Goal: Communication & Community: Answer question/provide support

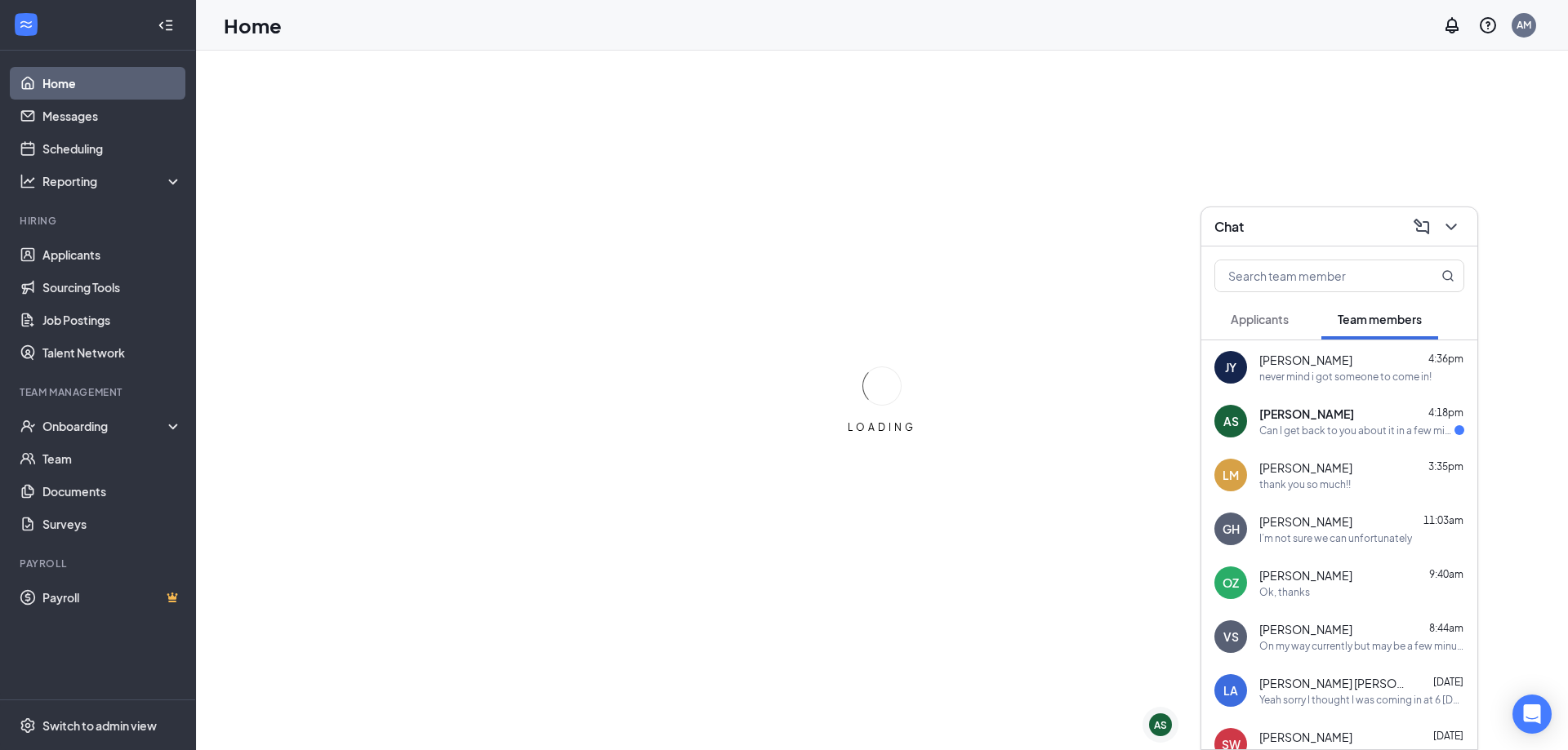
click at [1313, 429] on div "Can I get back to you about it in a few minutes?" at bounding box center [1357, 430] width 195 height 14
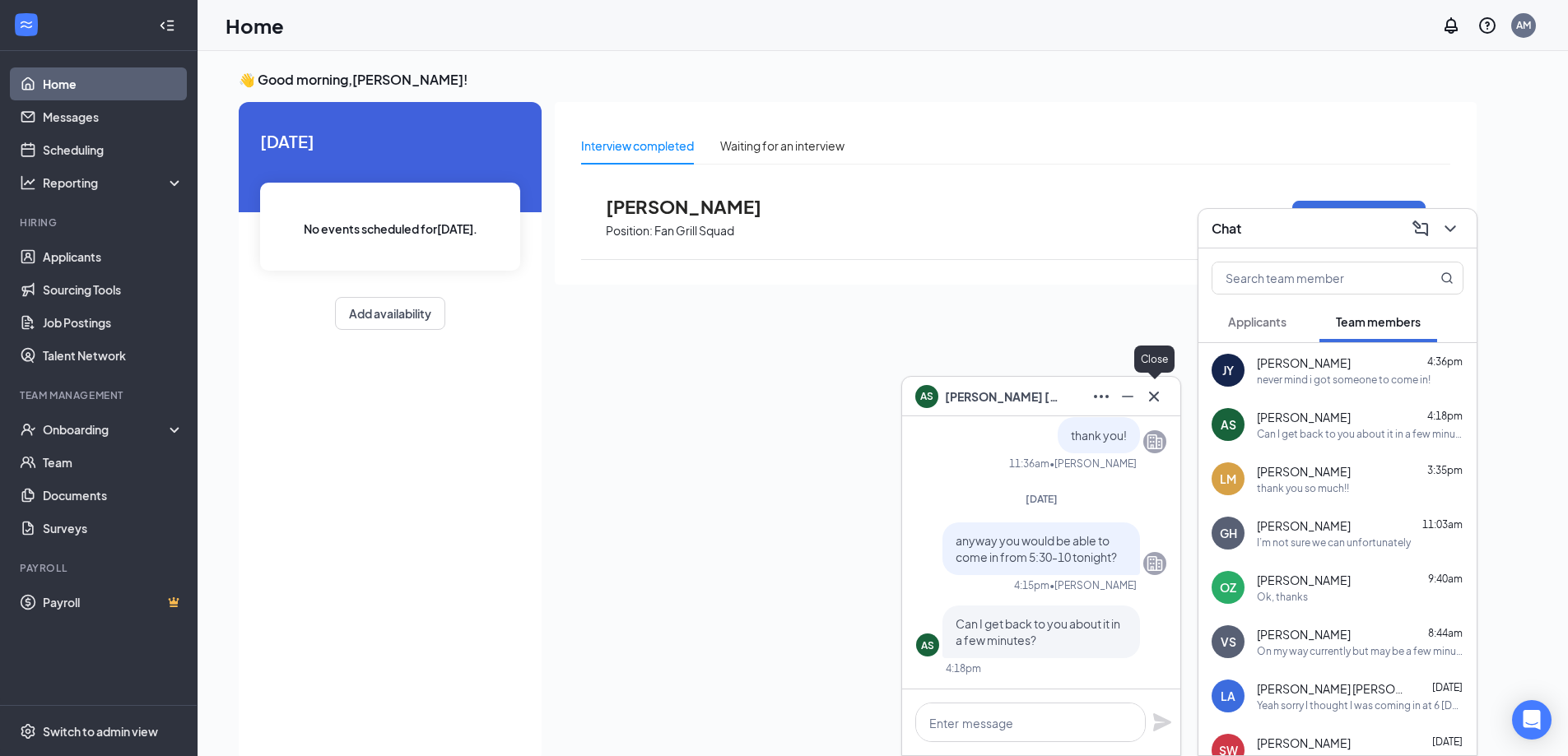
click at [1153, 398] on icon "Cross" at bounding box center [1154, 397] width 20 height 20
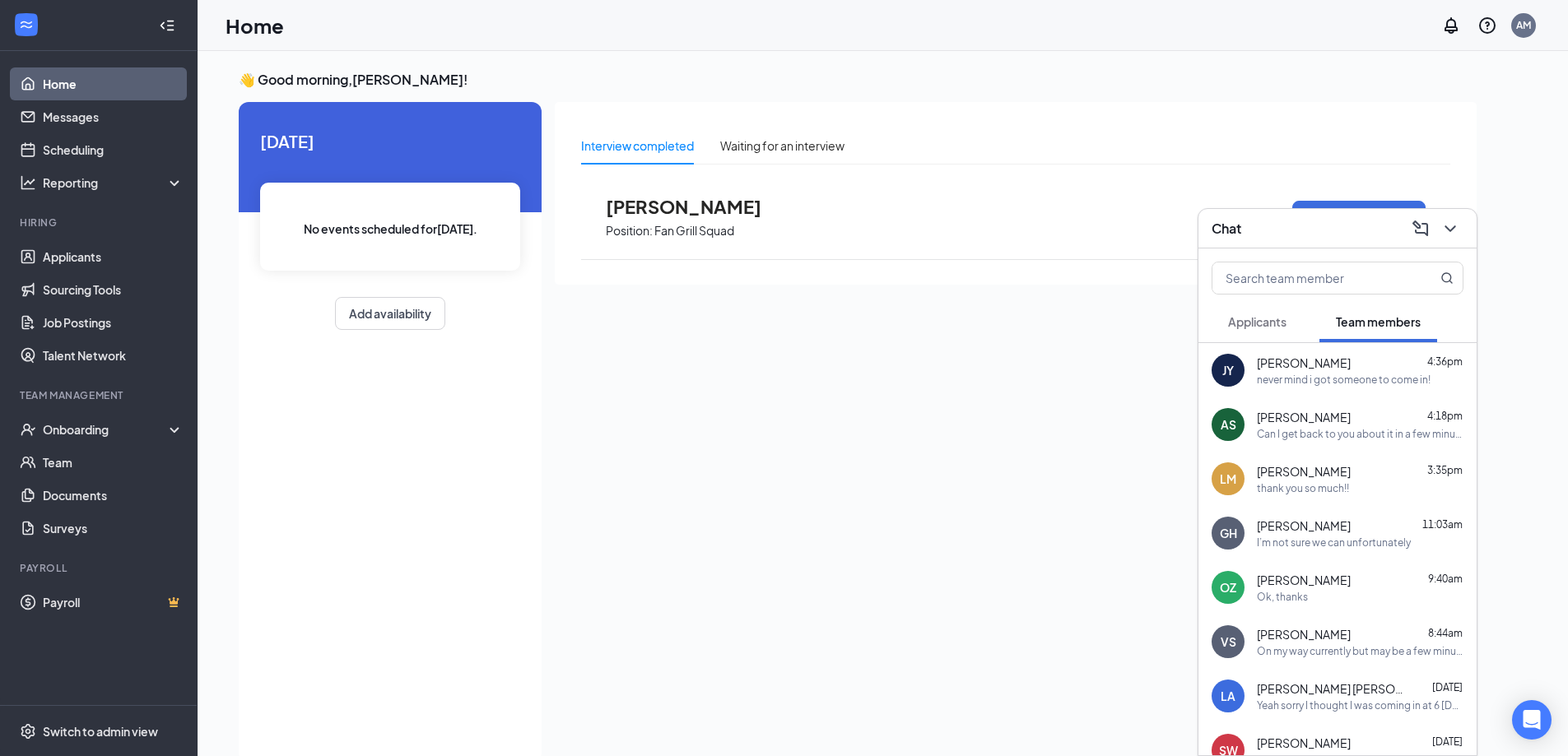
click at [1286, 326] on span "Applicants" at bounding box center [1257, 322] width 58 height 15
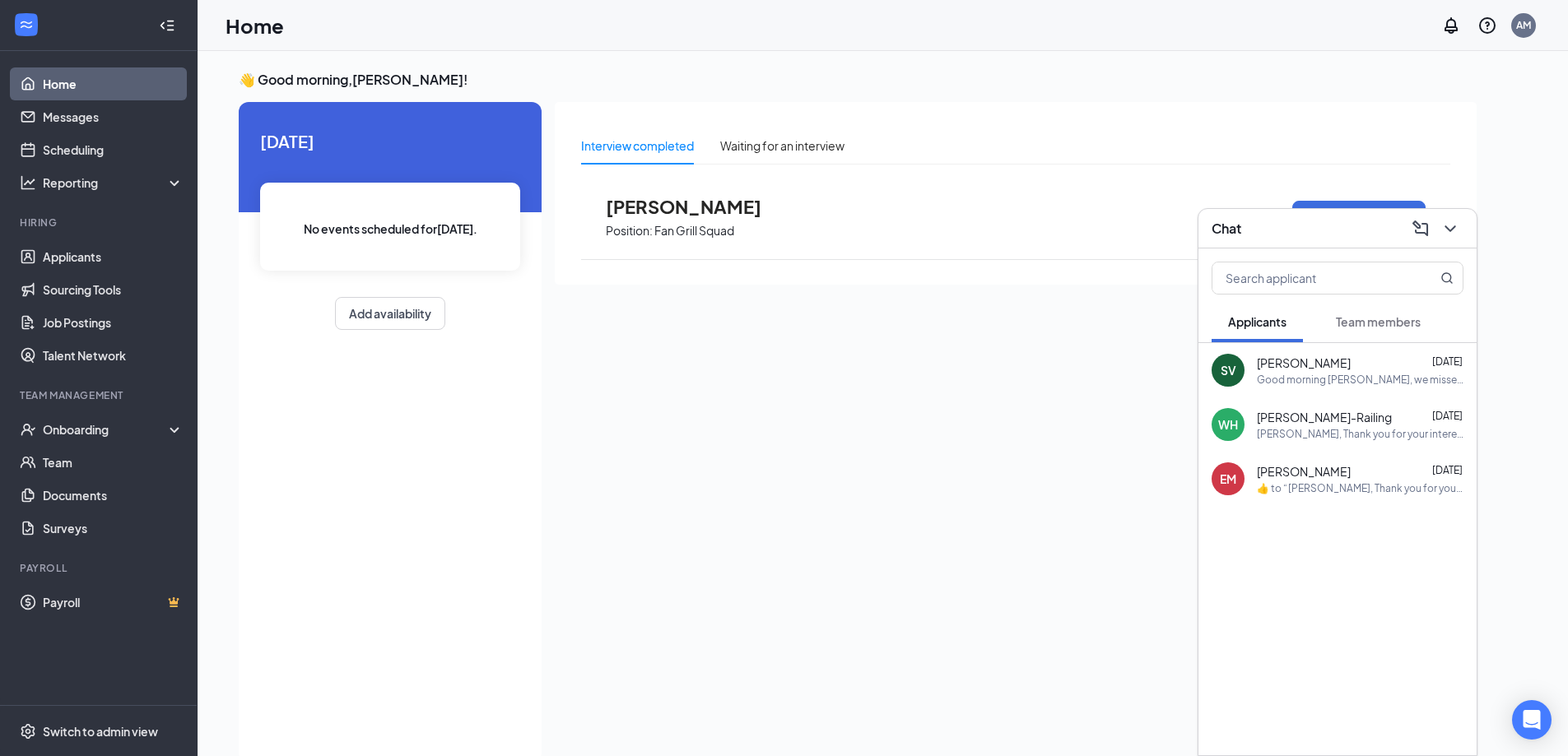
click at [1392, 467] on div "[PERSON_NAME] [DATE]" at bounding box center [1360, 472] width 207 height 16
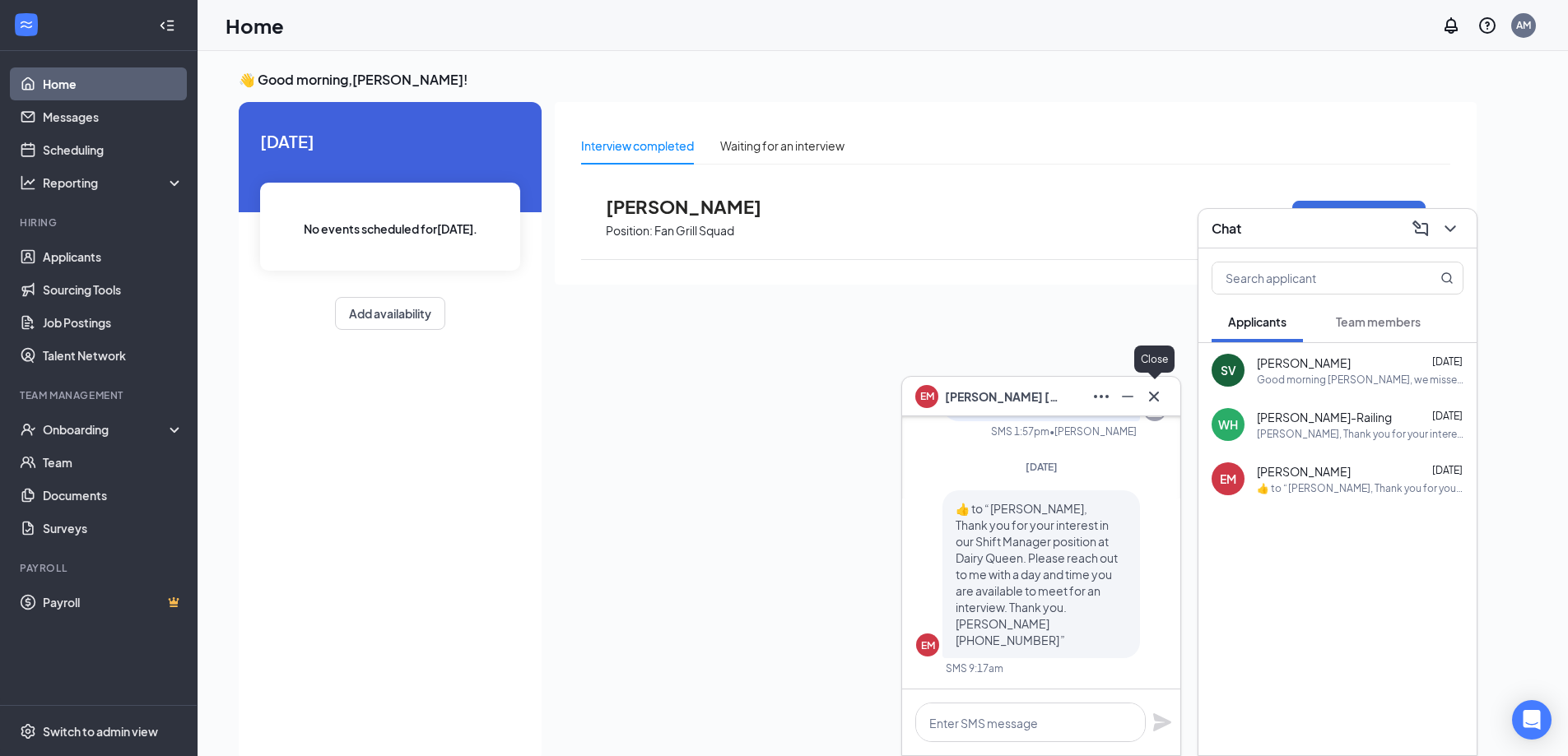
click at [1155, 390] on icon "Cross" at bounding box center [1154, 397] width 20 height 20
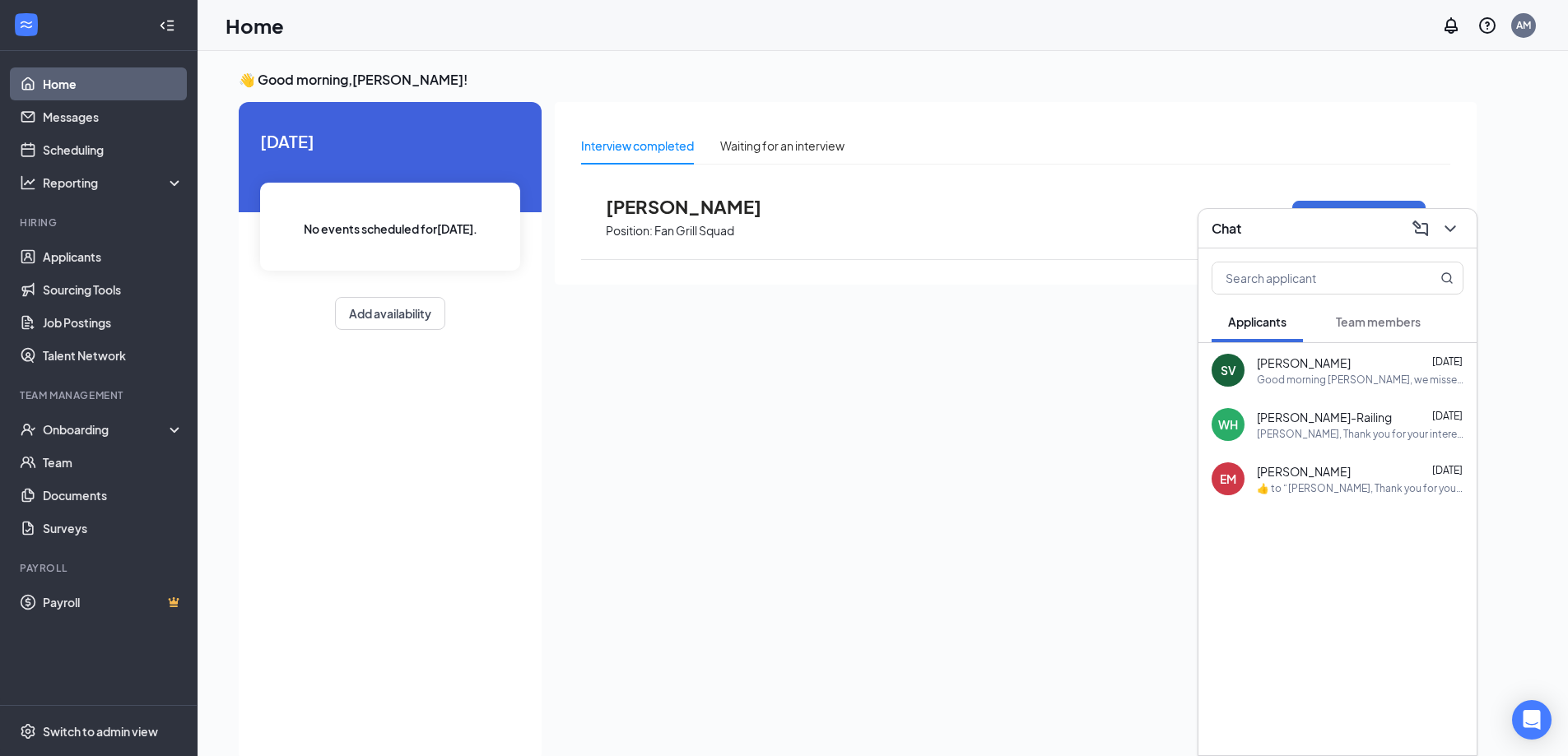
click at [1348, 321] on span "Team members" at bounding box center [1378, 322] width 85 height 15
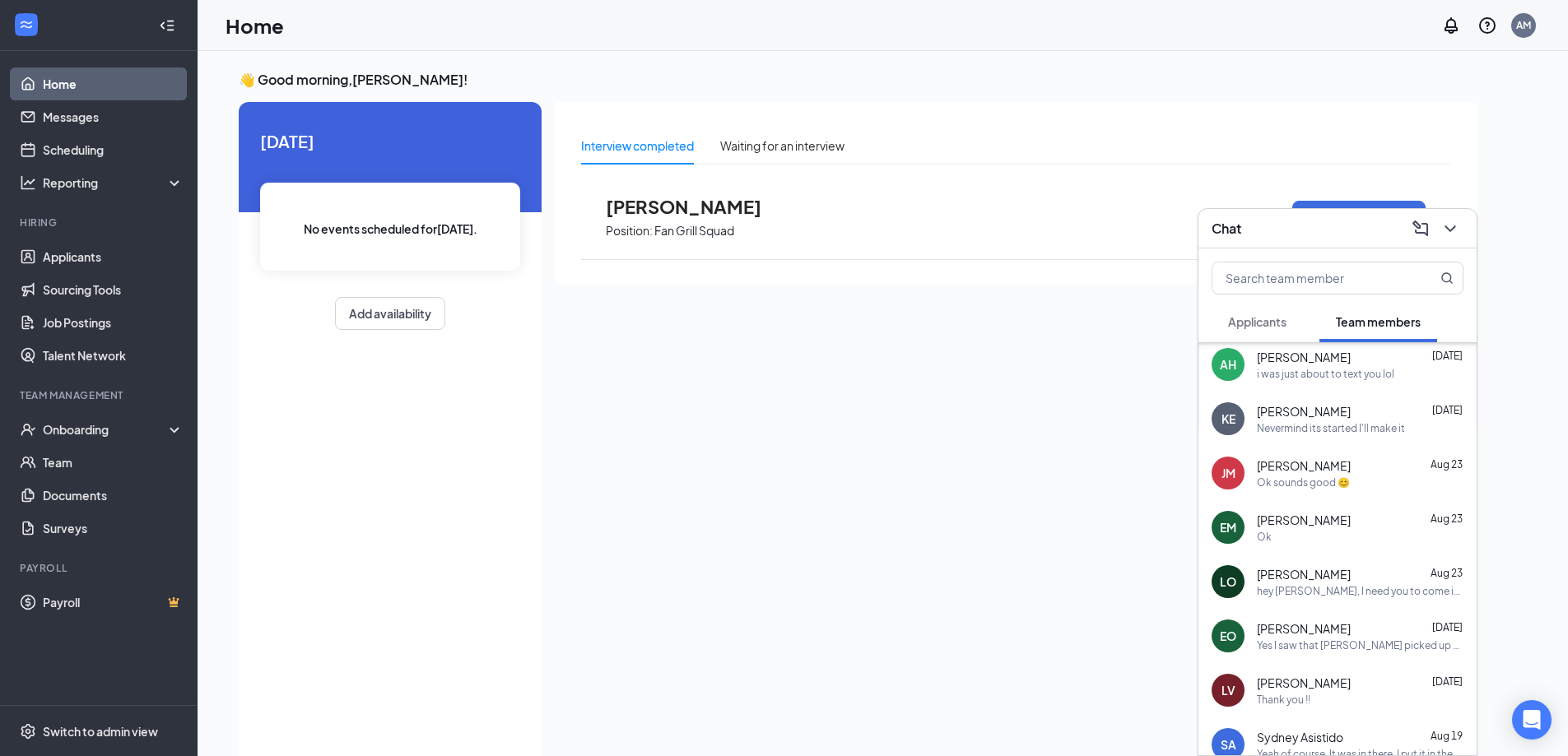
scroll to position [659, 0]
click at [1317, 534] on div "Ok" at bounding box center [1360, 536] width 207 height 14
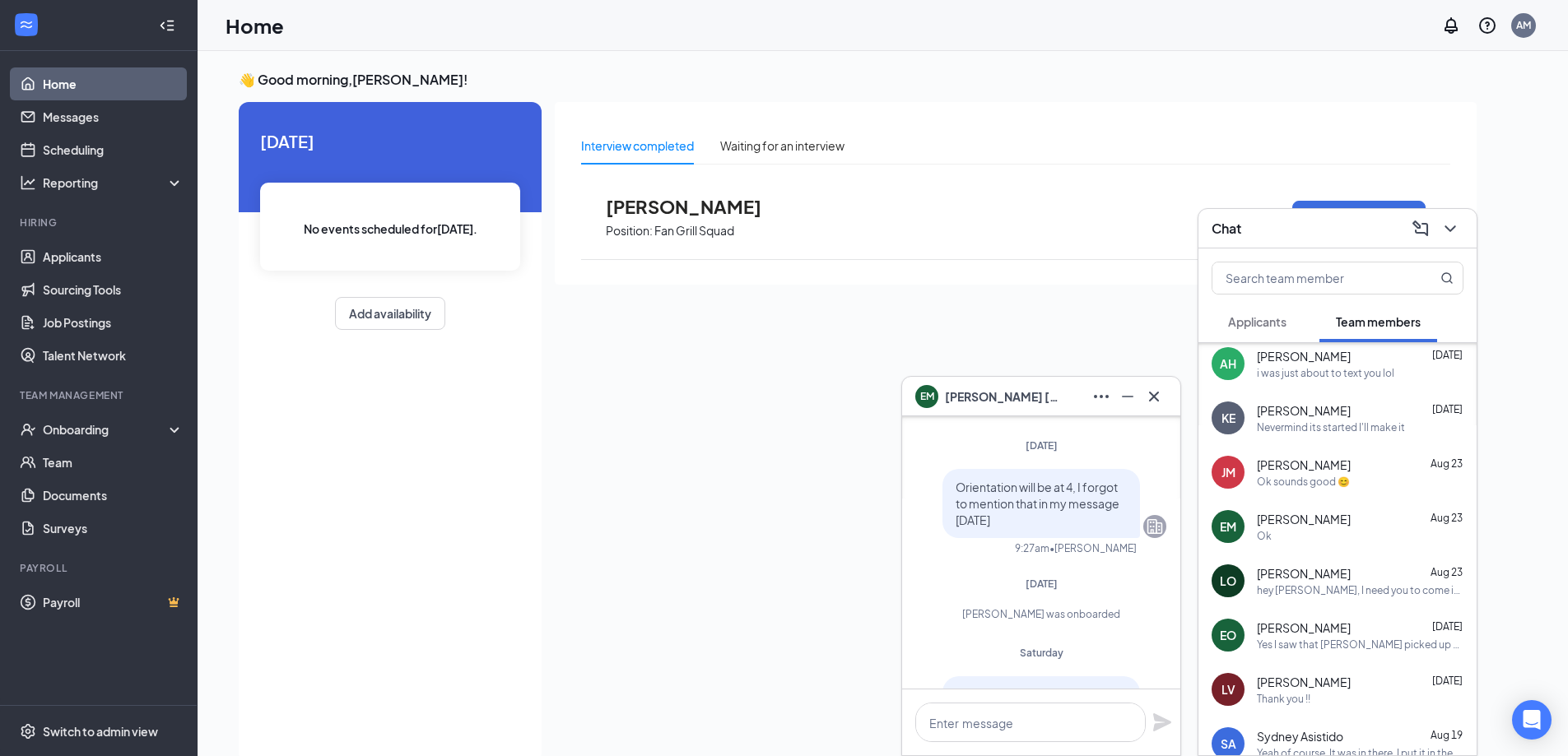
scroll to position [-383, 0]
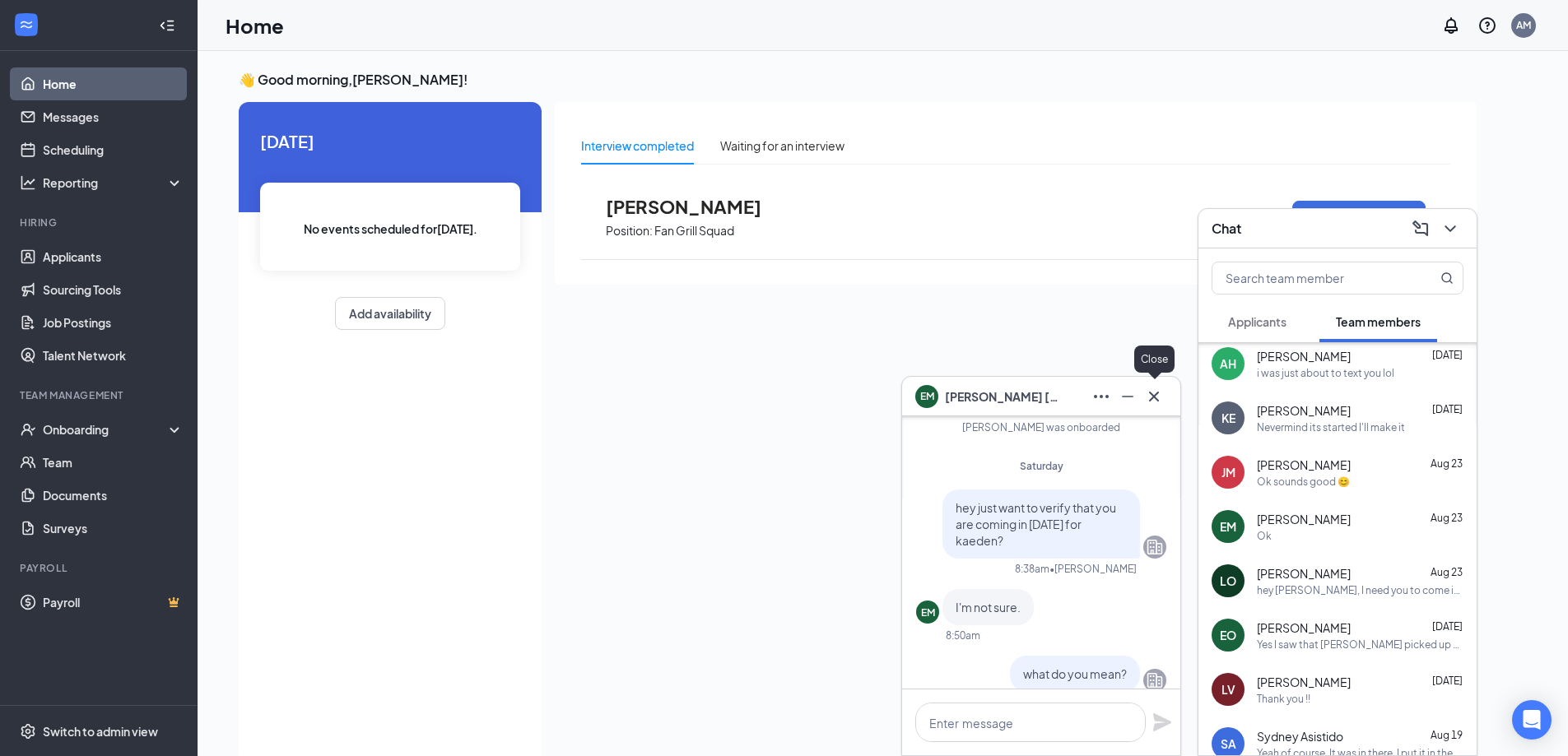
click at [1156, 396] on icon "Cross" at bounding box center [1154, 397] width 20 height 20
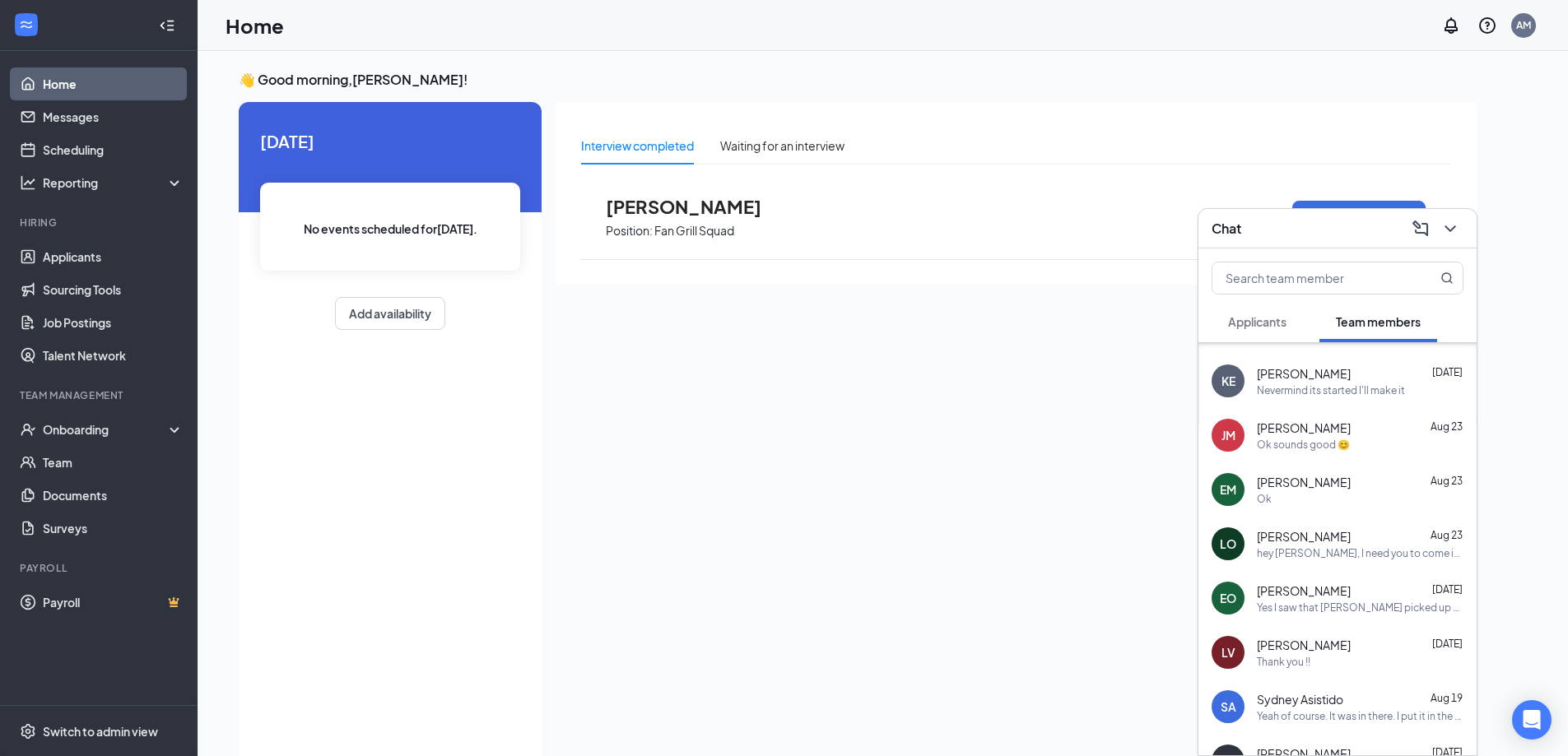
scroll to position [741, 0]
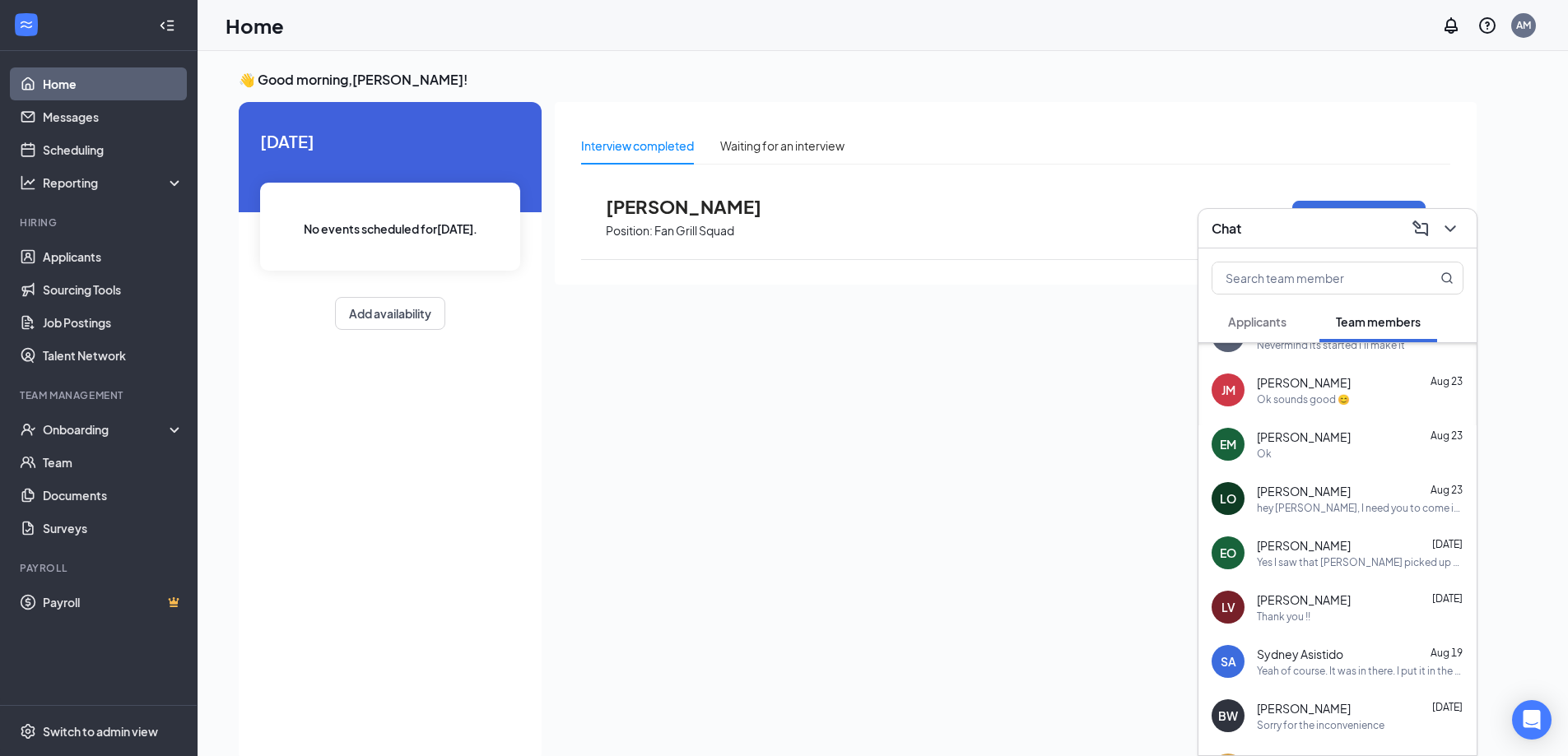
click at [1294, 505] on div "hey [PERSON_NAME], I need you to come in for your oncall shift [DATE] from 11:3…" at bounding box center [1360, 507] width 207 height 14
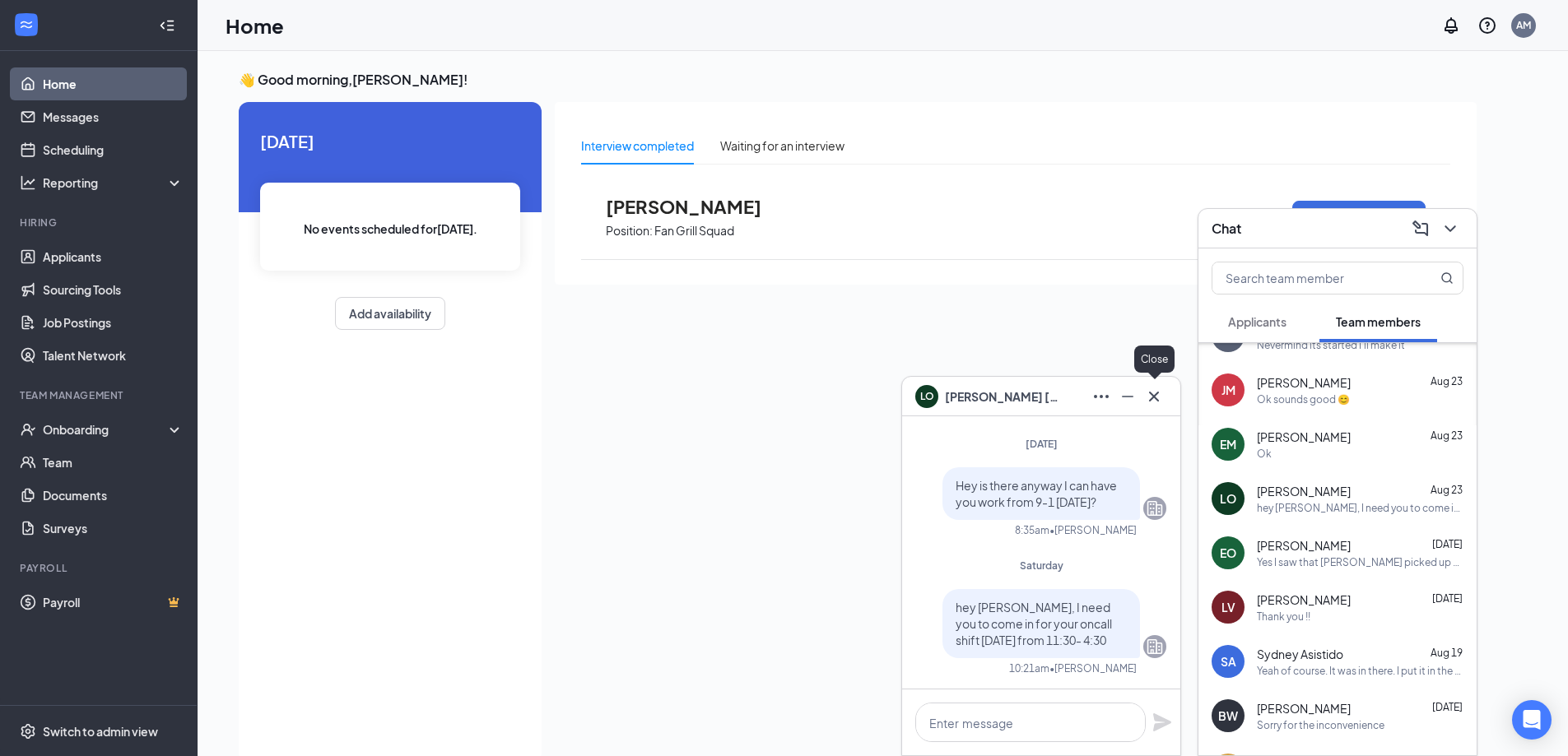
click at [1148, 393] on icon "Cross" at bounding box center [1154, 397] width 20 height 20
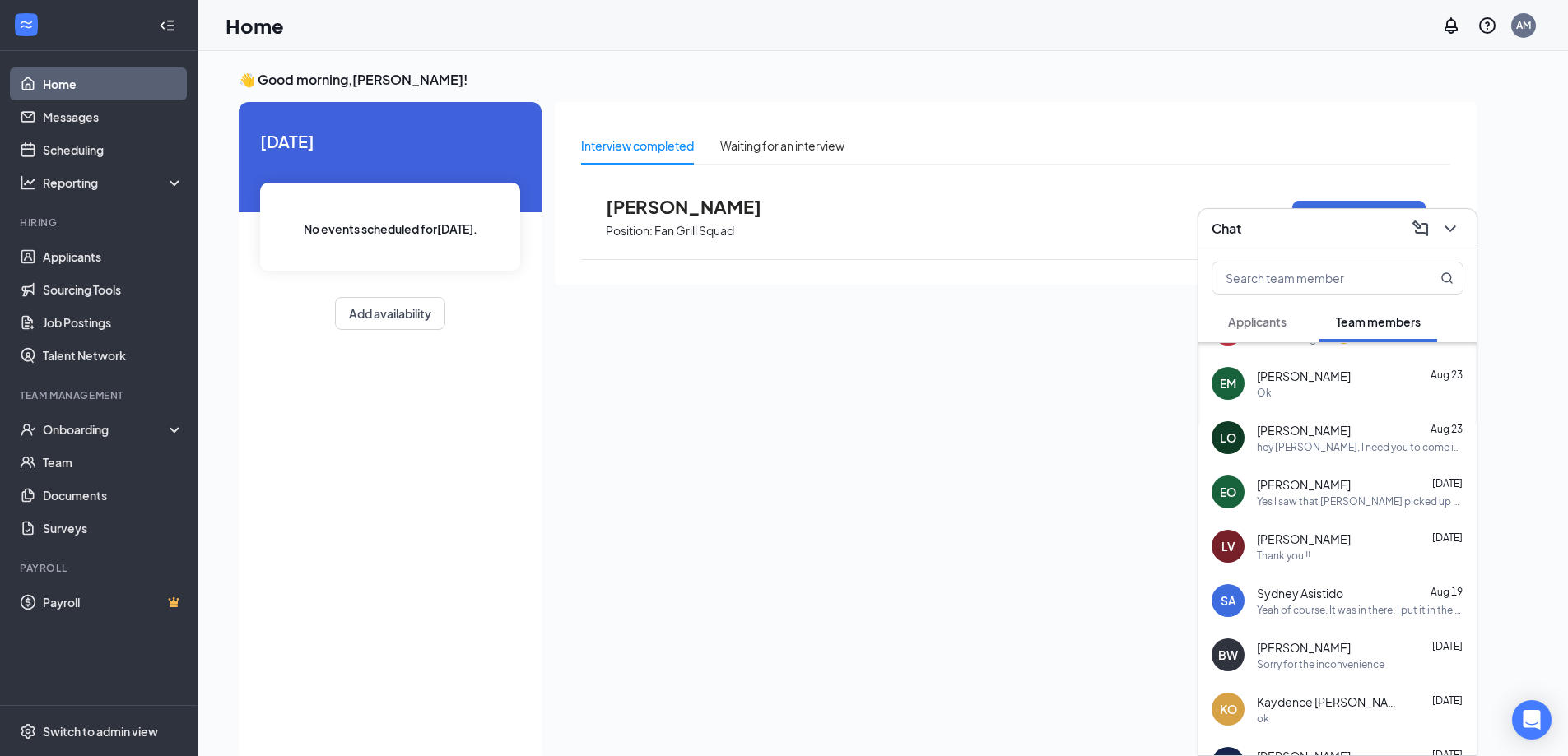
scroll to position [823, 0]
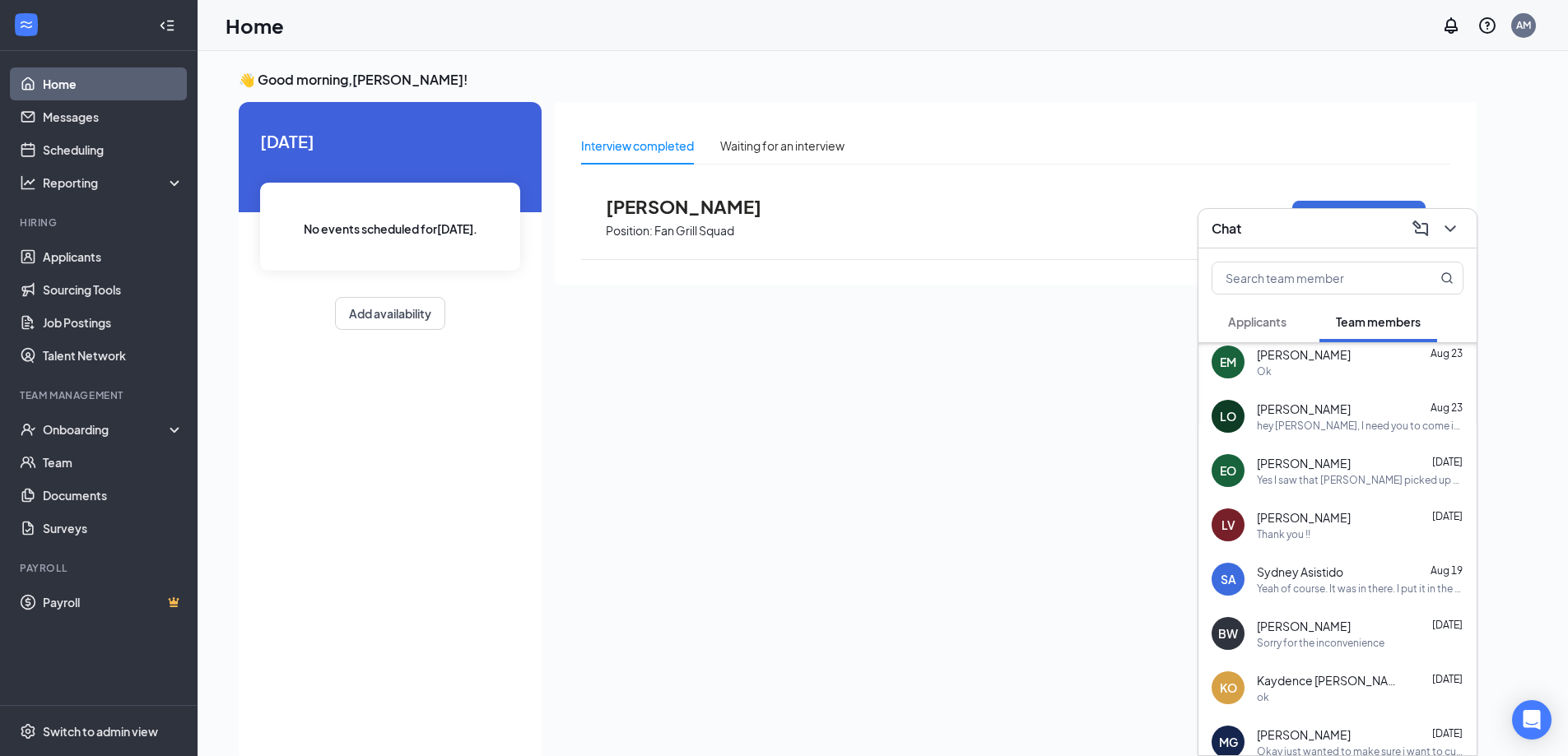
click at [1346, 540] on div "Thank you !!" at bounding box center [1360, 534] width 207 height 14
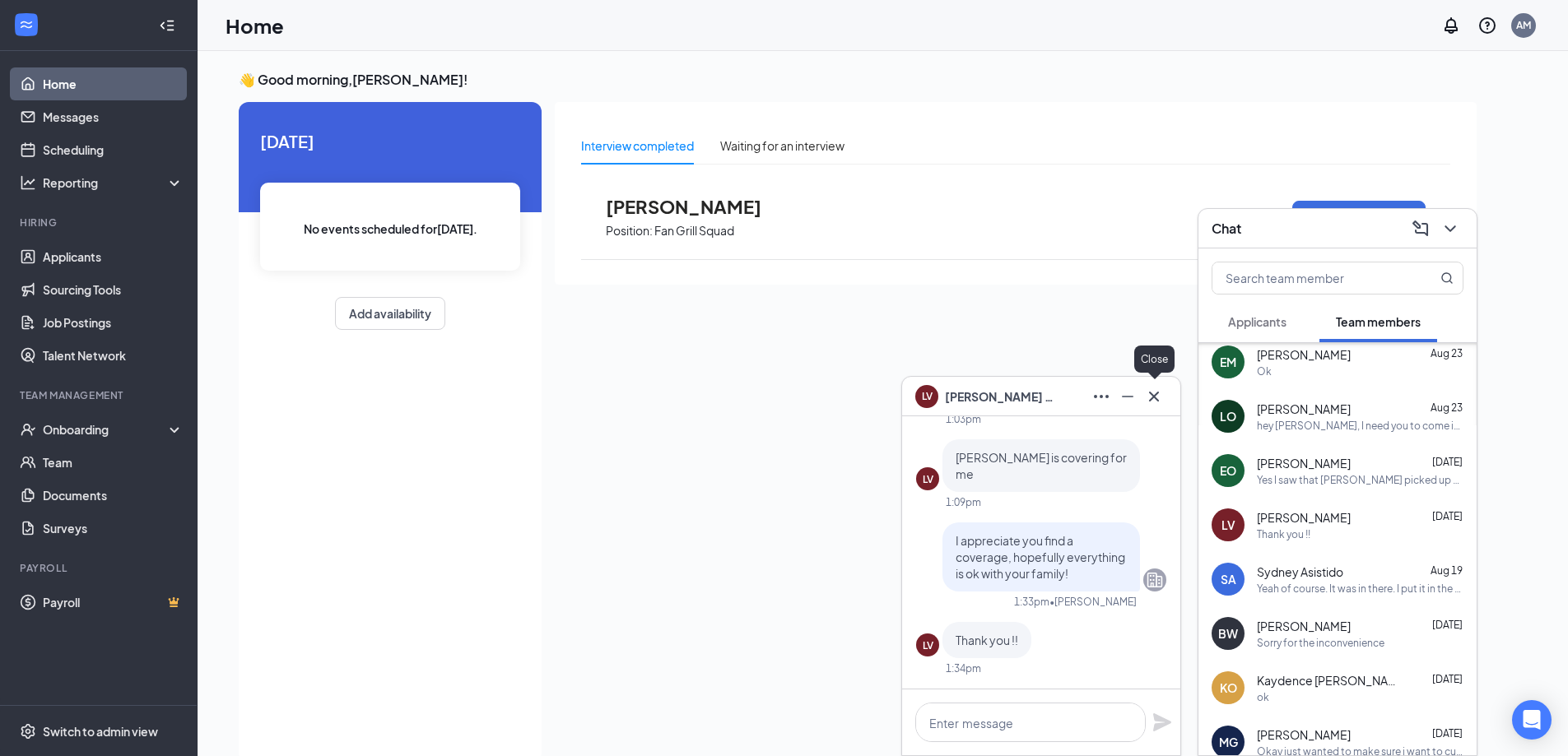
click at [1149, 399] on icon "Cross" at bounding box center [1154, 397] width 20 height 20
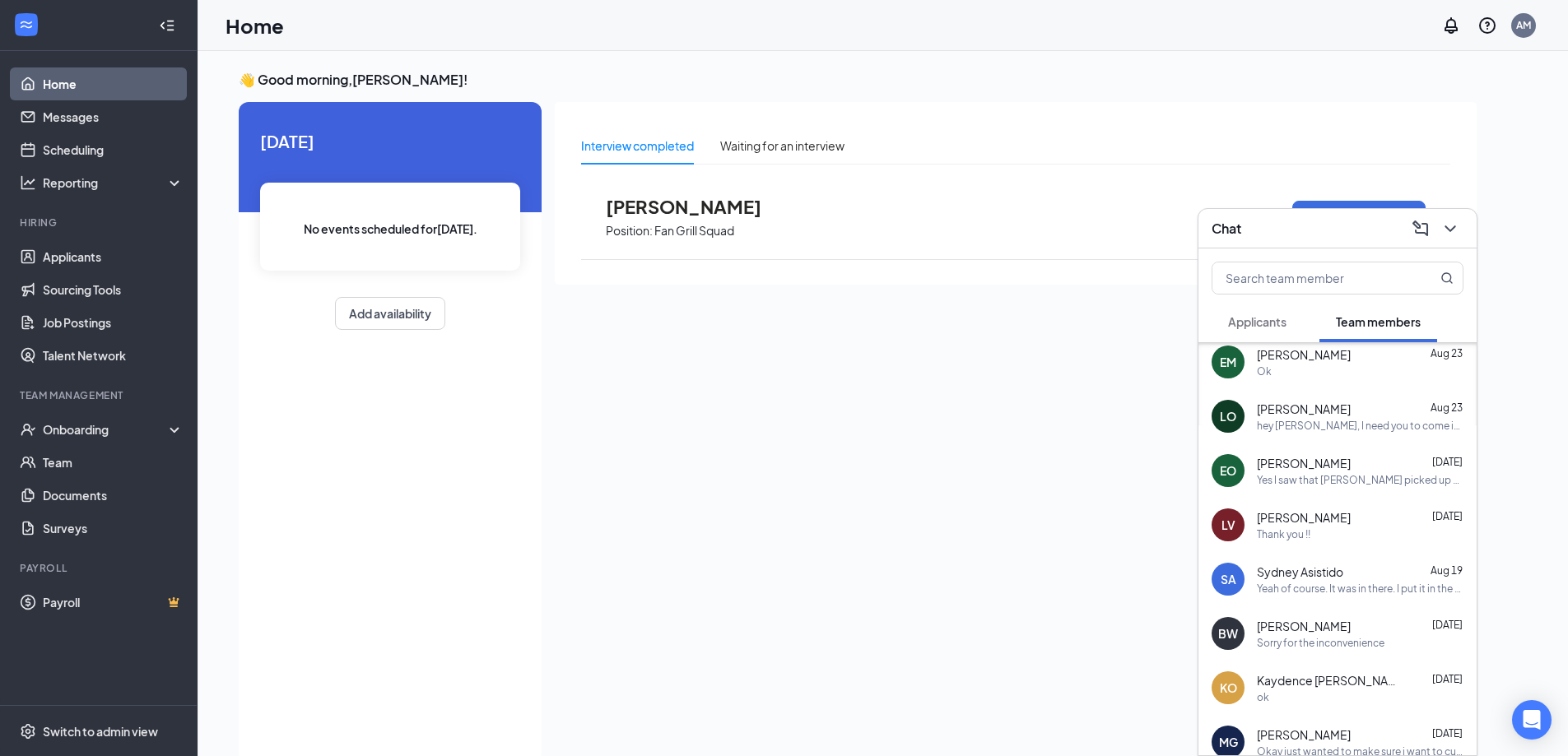
scroll to position [905, 0]
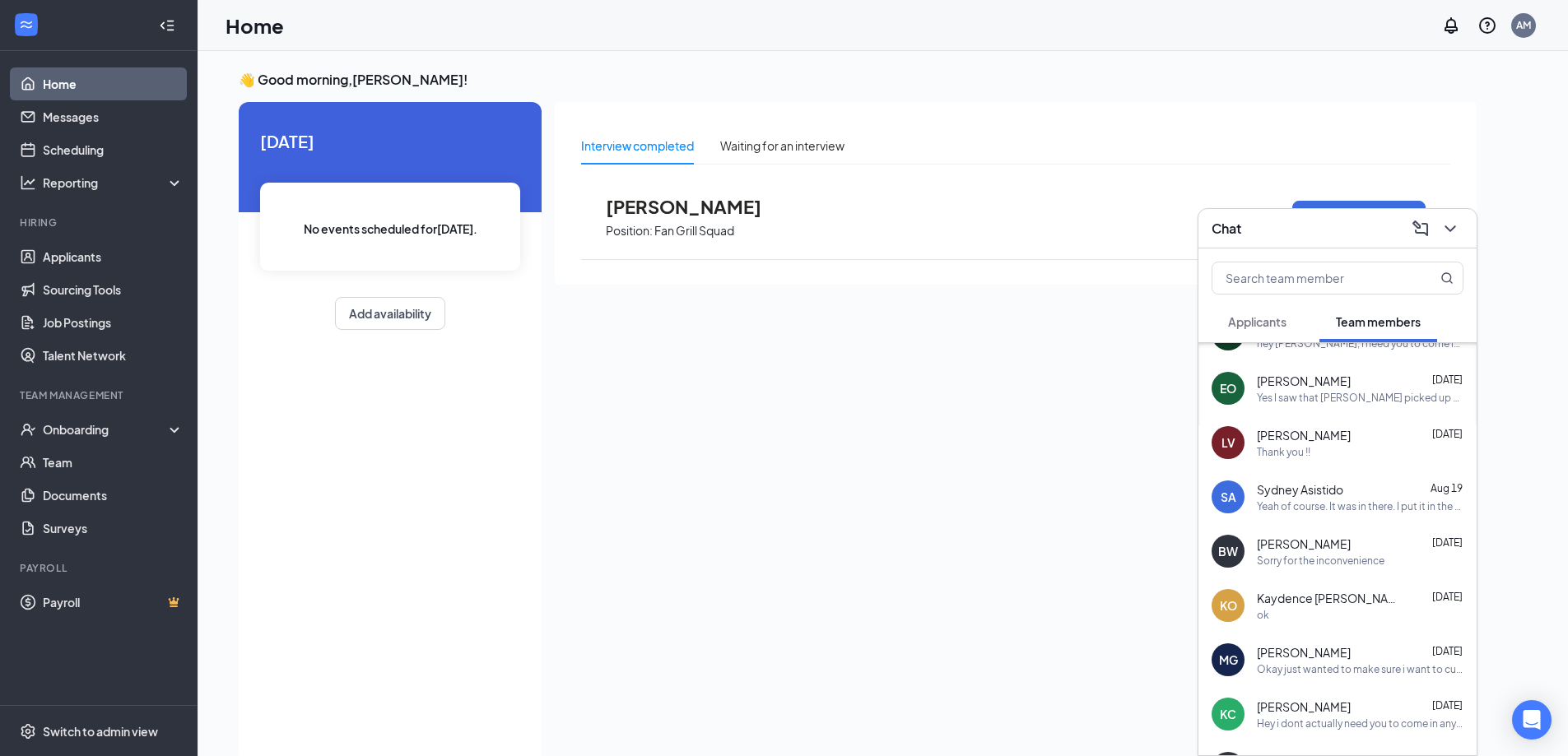
click at [1307, 473] on div "SA Sydney Asistido [DATE] Yeah of course. It was in there. I put it in the offi…" at bounding box center [1337, 497] width 278 height 55
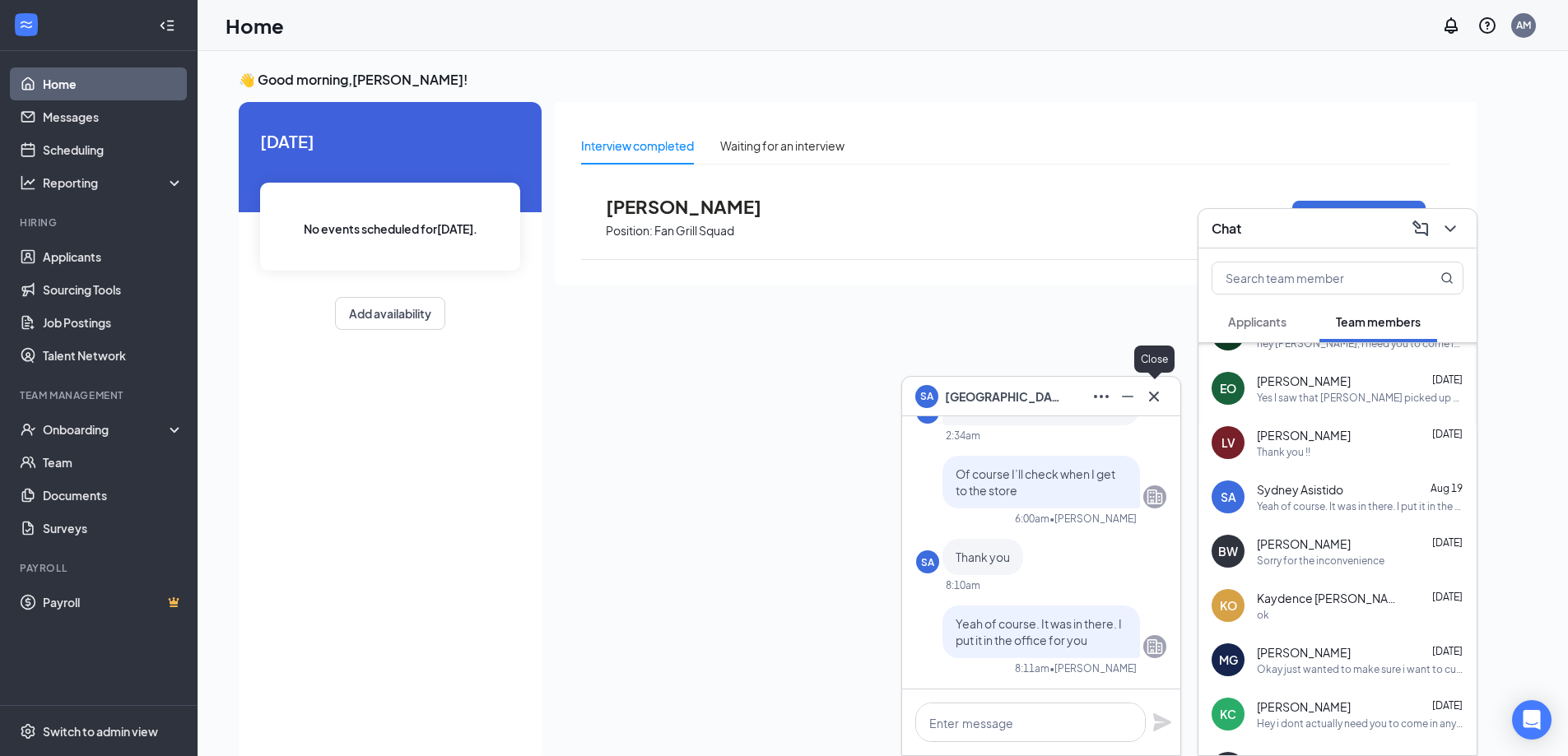
click at [1146, 391] on icon "Cross" at bounding box center [1154, 397] width 20 height 20
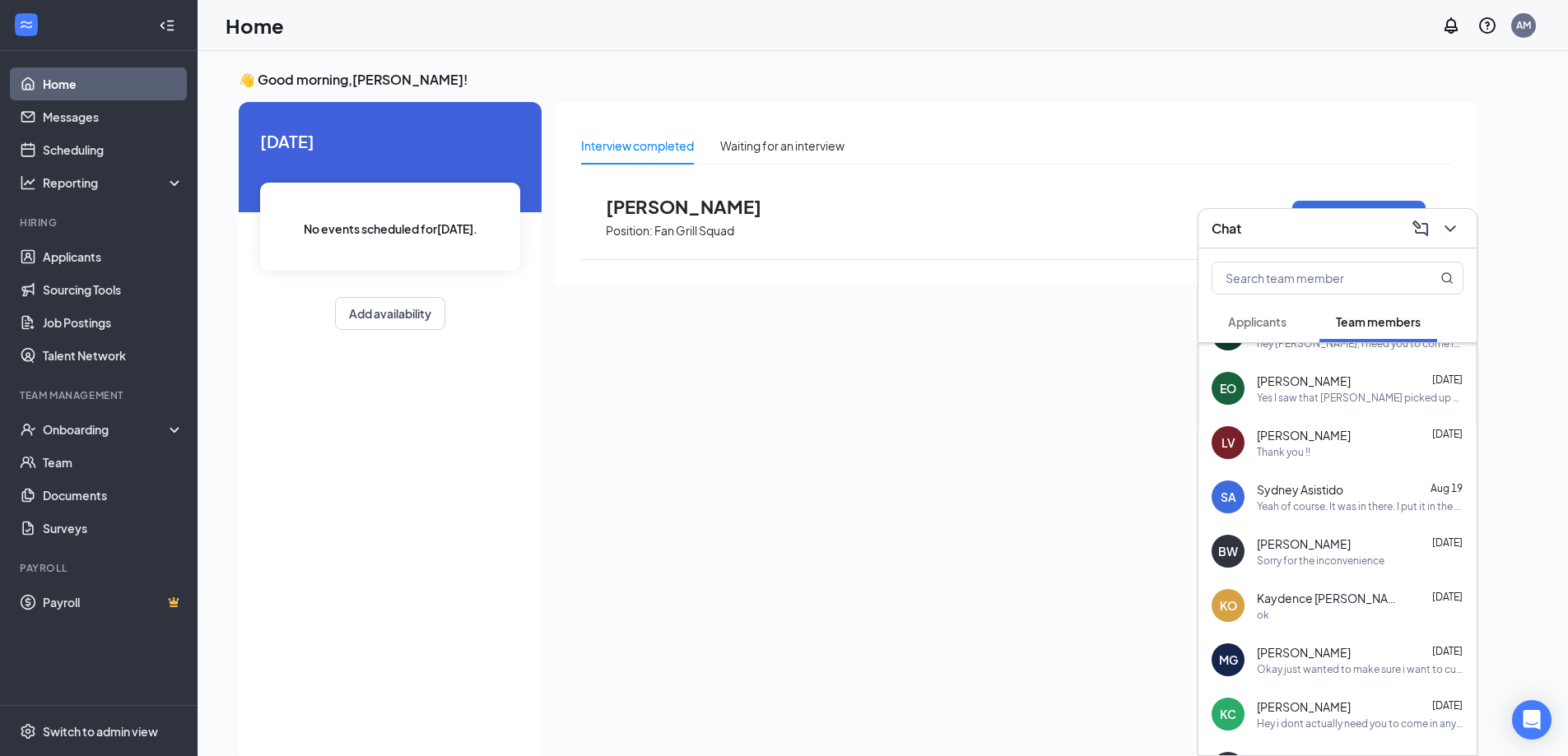
scroll to position [987, 0]
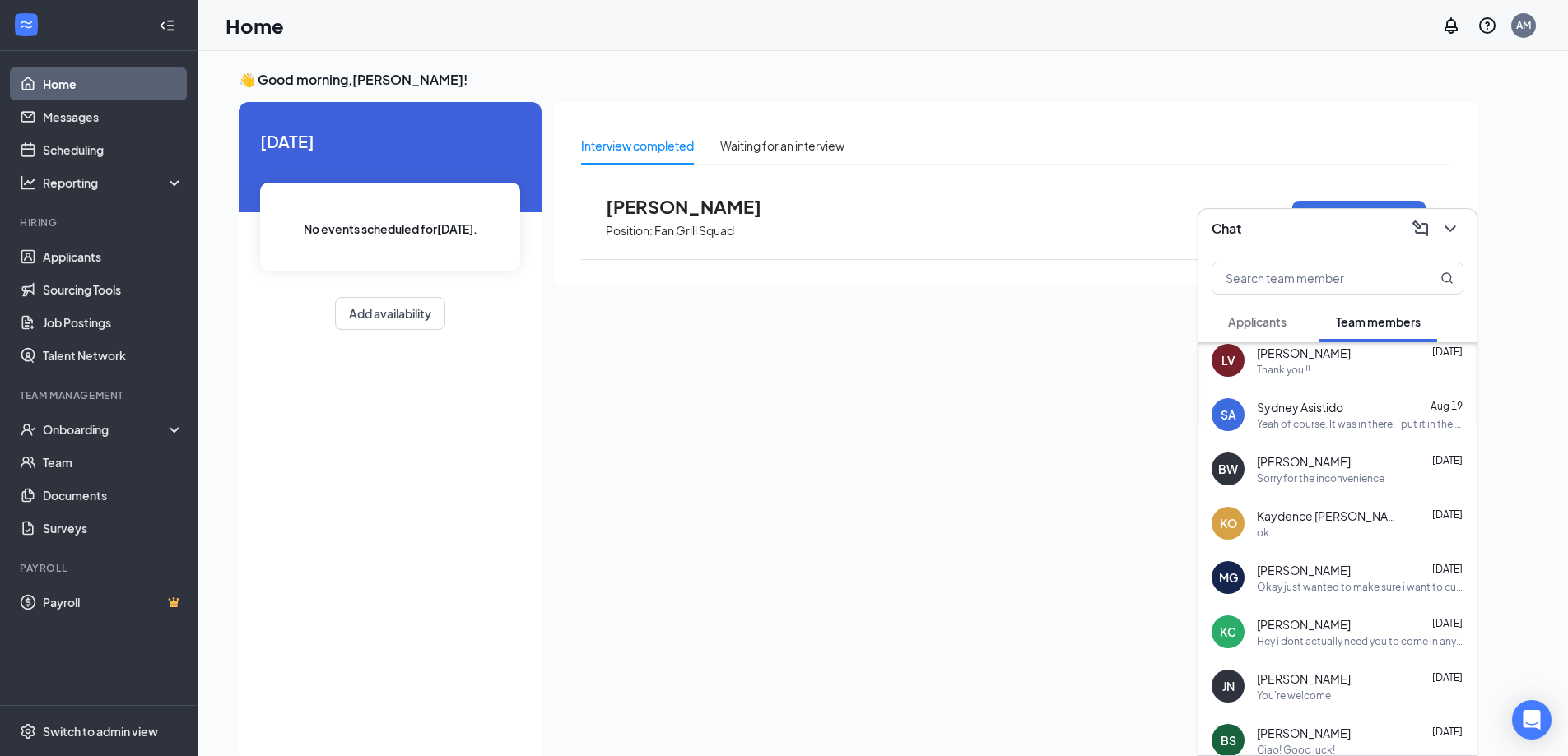
click at [1316, 514] on span "Kaydence [PERSON_NAME]" at bounding box center [1331, 516] width 149 height 16
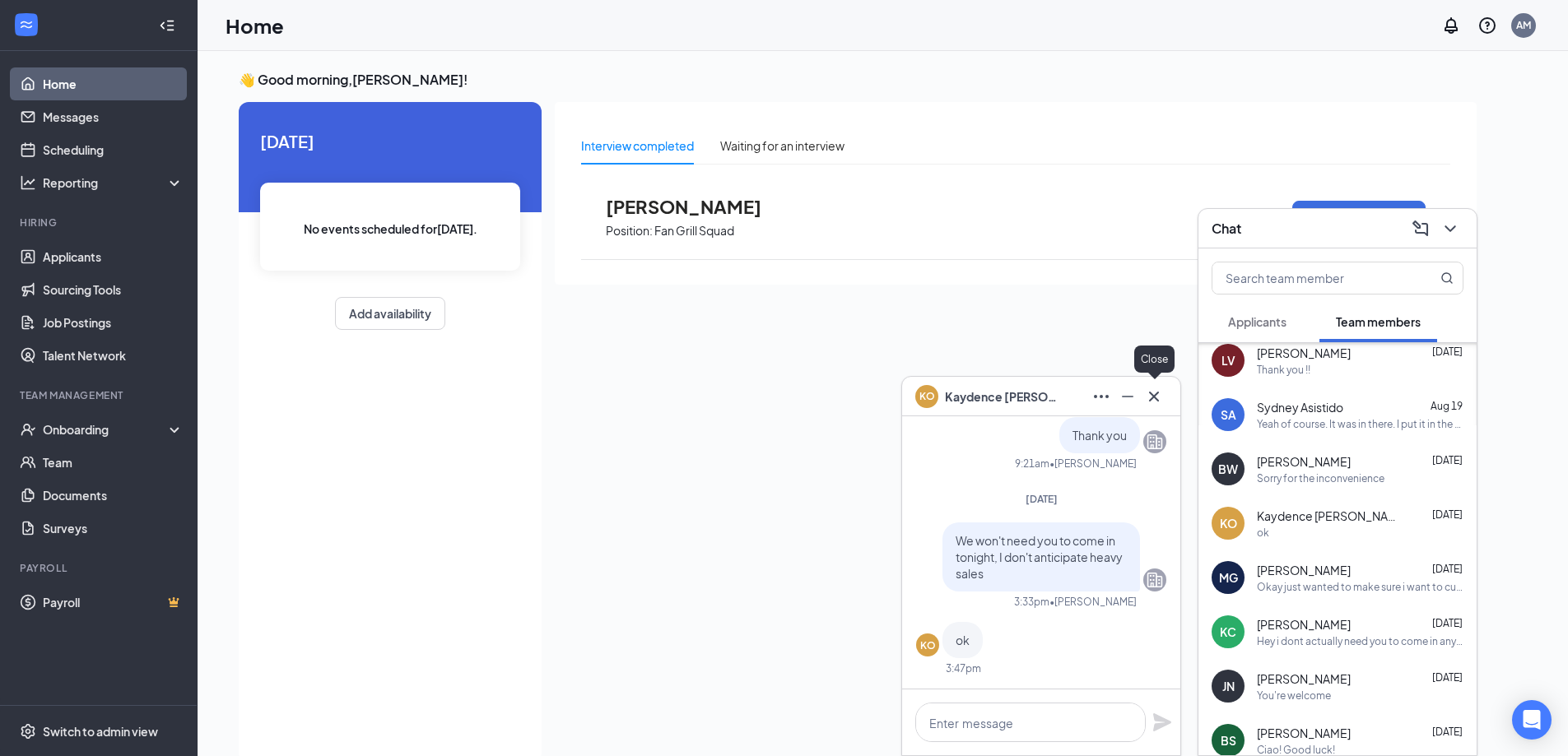
click at [1159, 396] on icon "Cross" at bounding box center [1154, 397] width 20 height 20
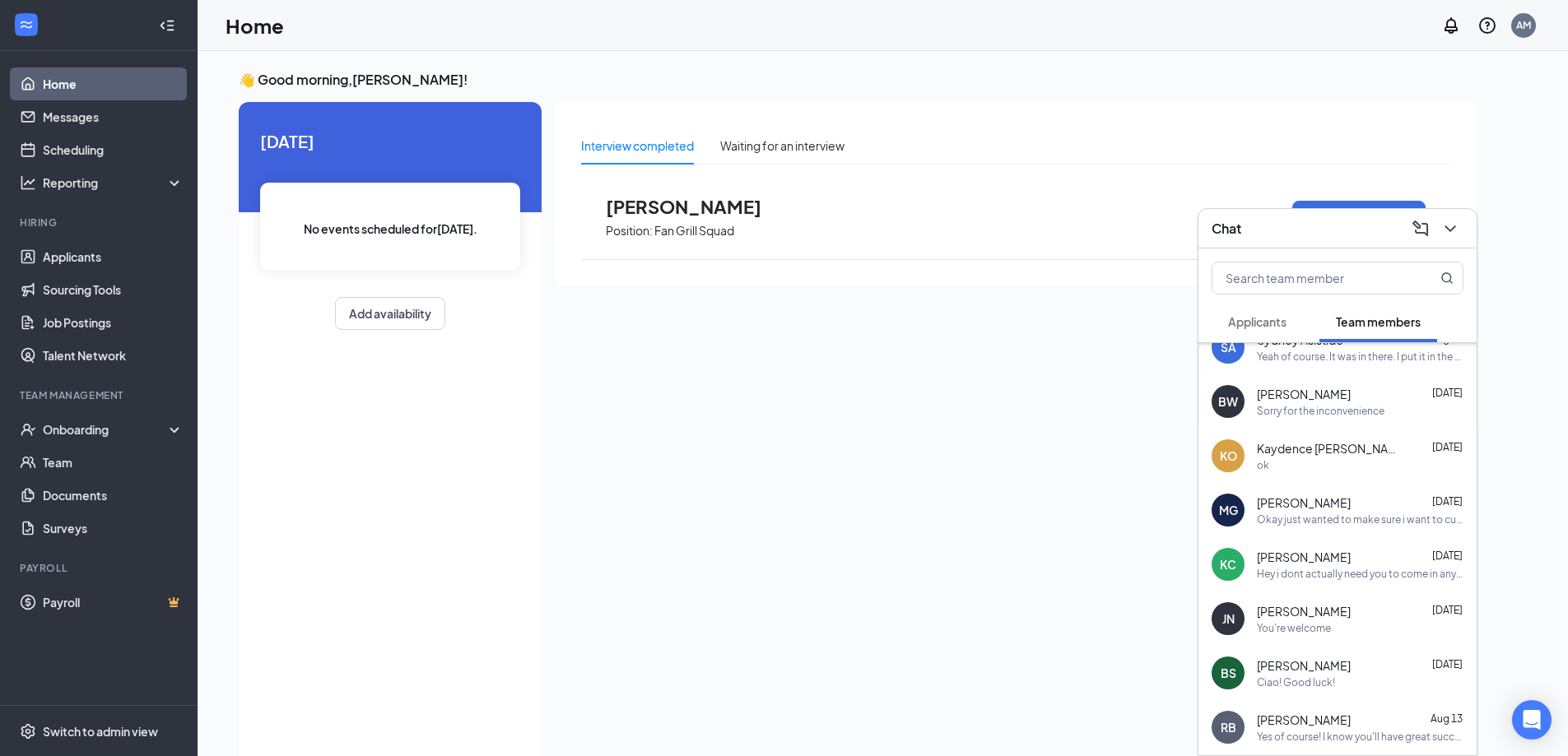
scroll to position [1070, 0]
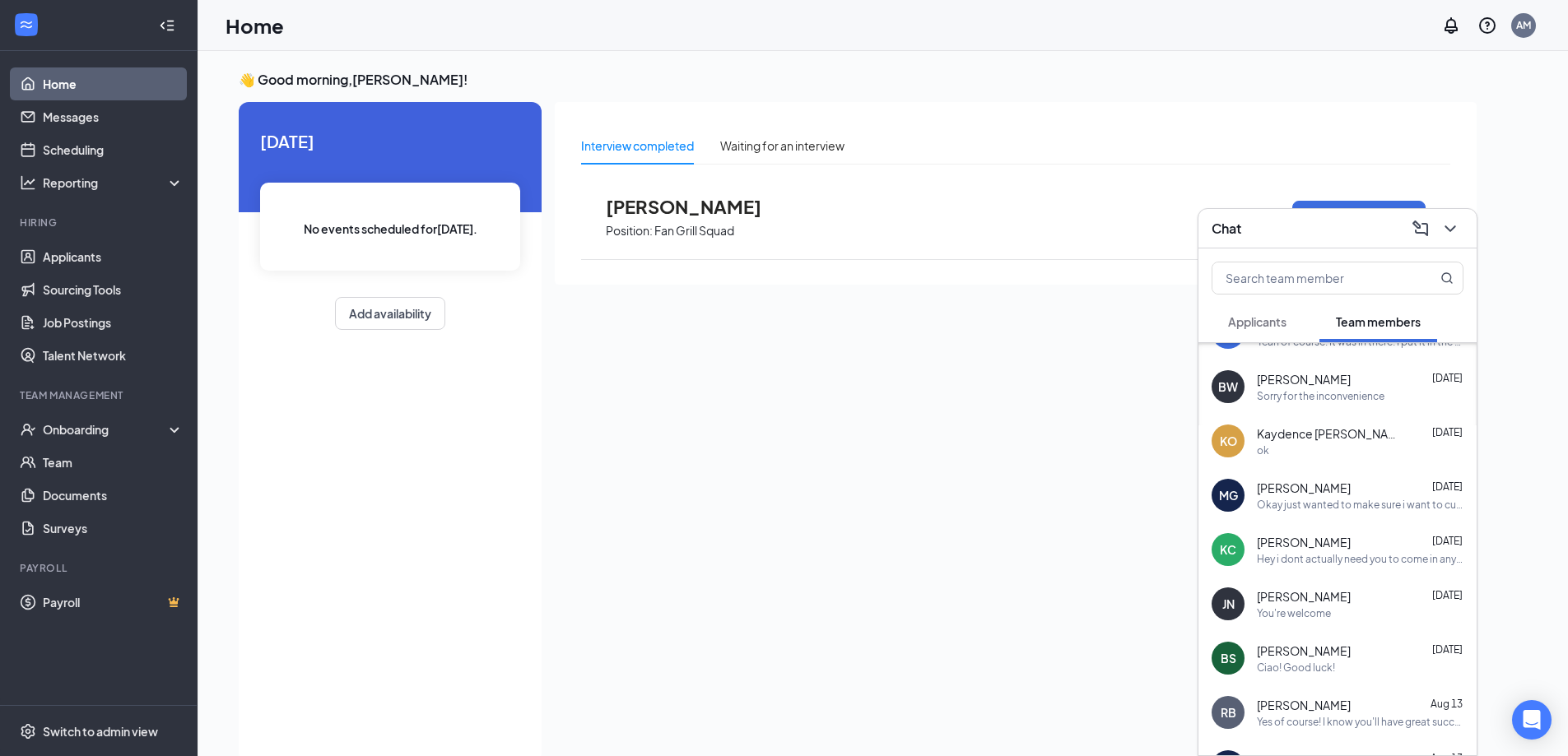
click at [1351, 548] on div "[PERSON_NAME] [DATE]" at bounding box center [1360, 542] width 207 height 16
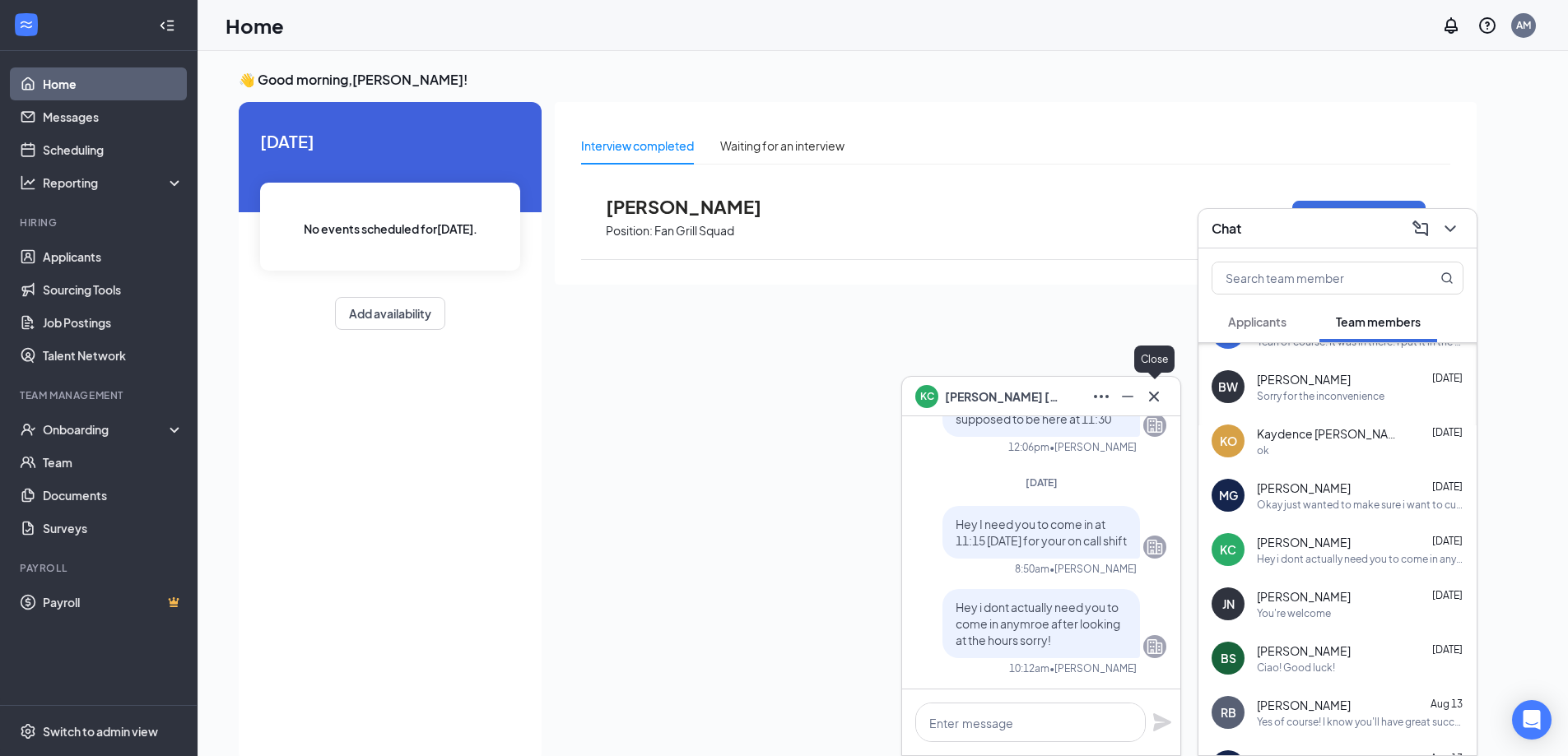
click at [1161, 396] on icon "Cross" at bounding box center [1154, 397] width 20 height 20
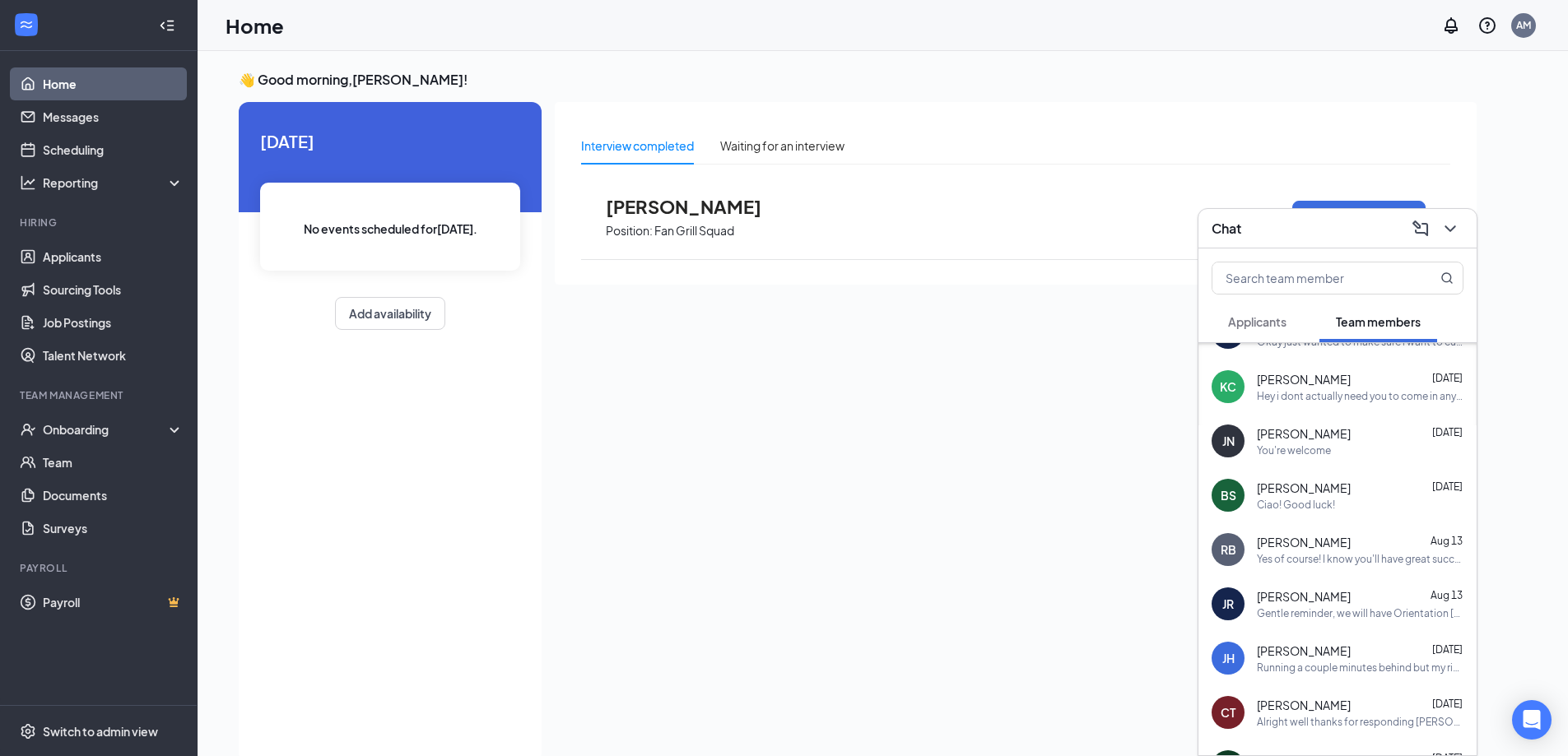
scroll to position [1234, 0]
click at [1341, 559] on div "Yes of course! I know you'll have great success wherever you go girl!" at bounding box center [1360, 557] width 207 height 14
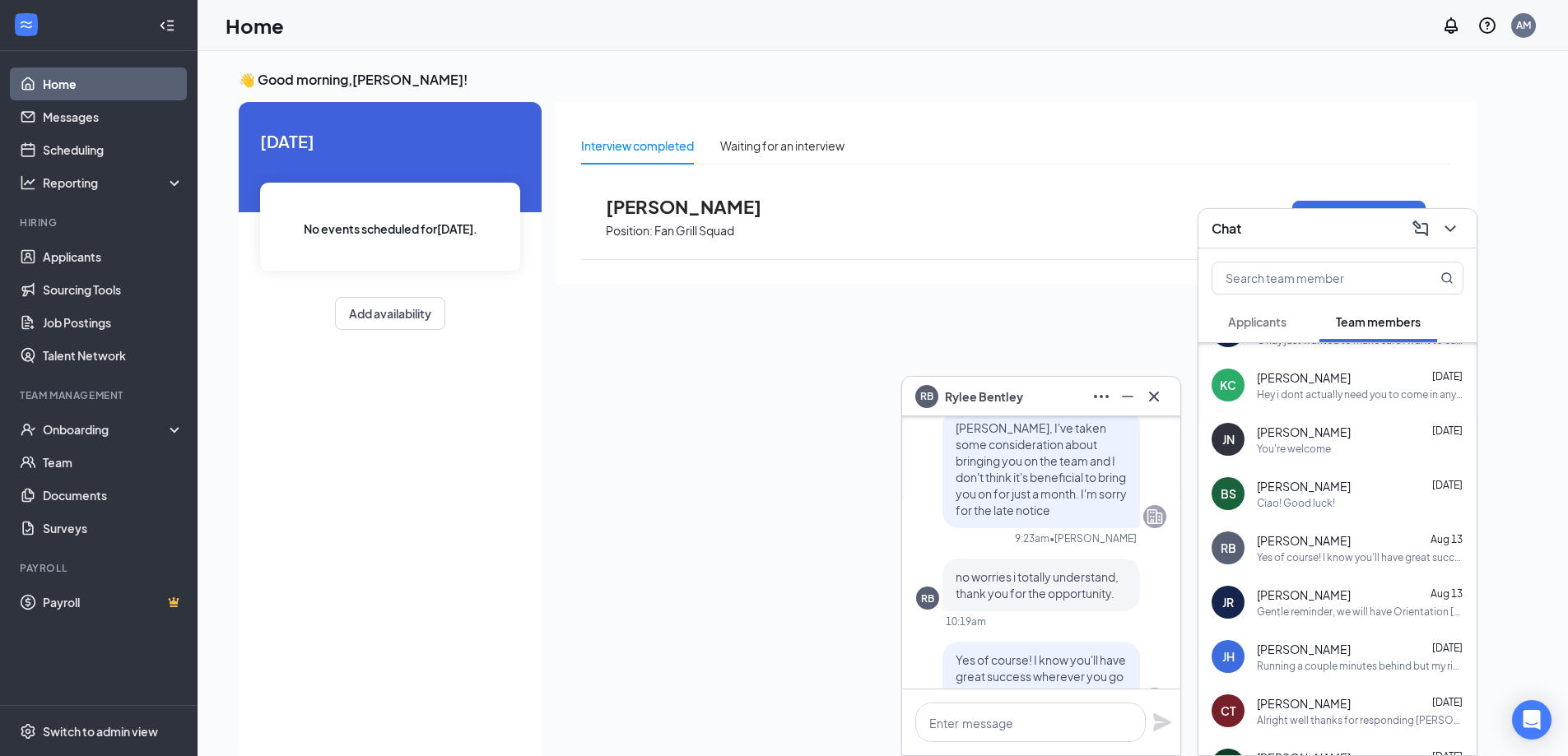
scroll to position [-82, 0]
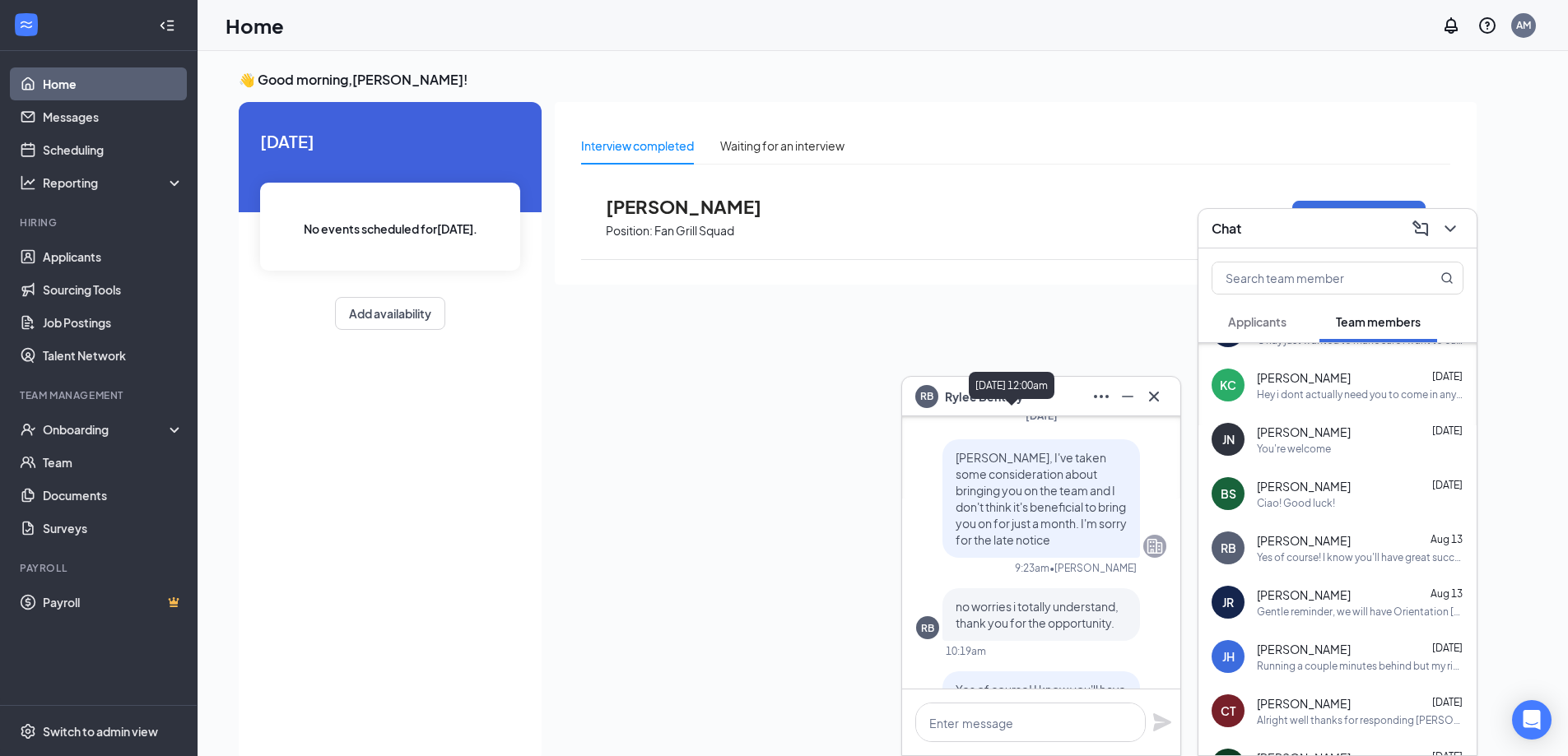
click at [1149, 401] on icon "Cross" at bounding box center [1154, 397] width 20 height 20
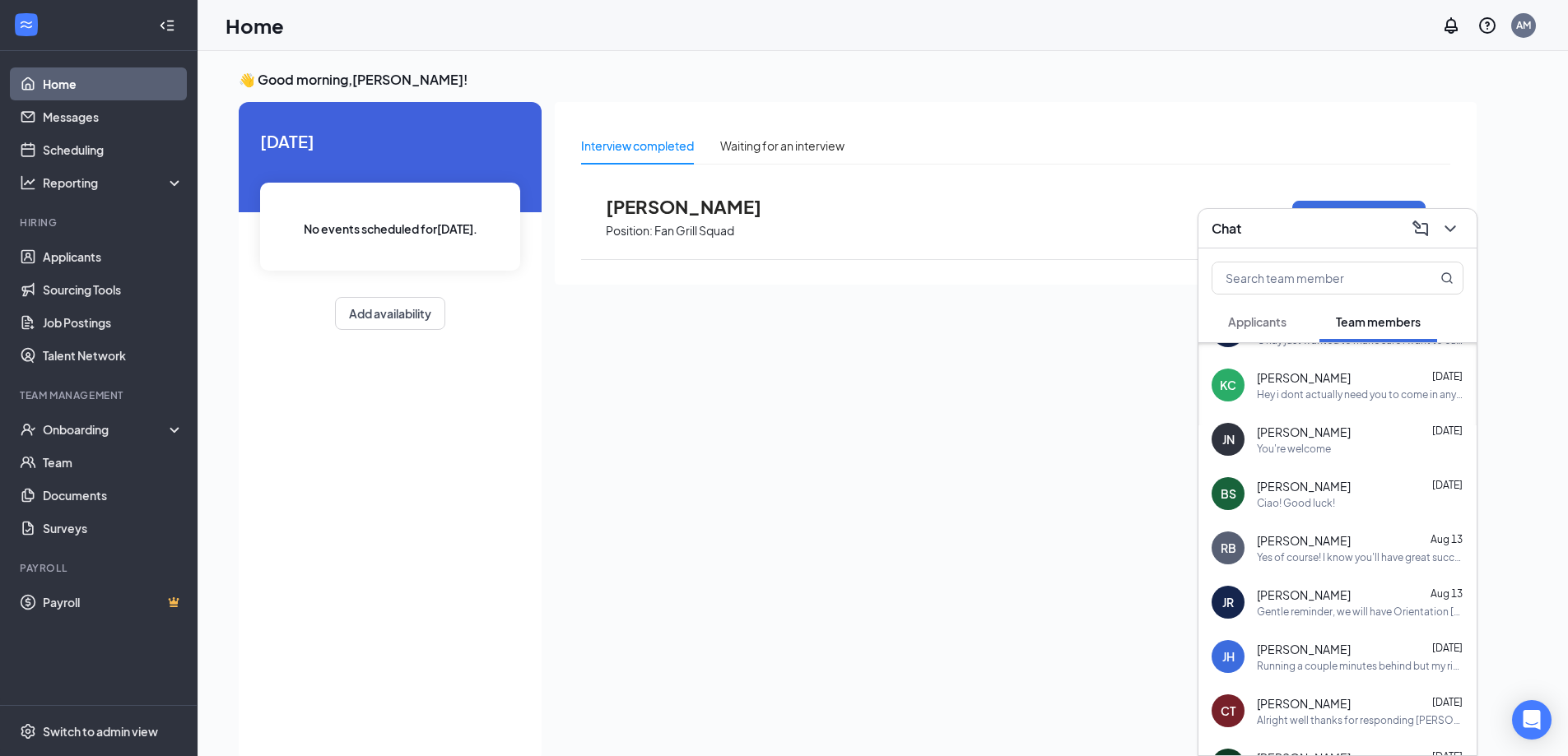
scroll to position [1399, 0]
click at [1349, 552] on div "Alright well thanks for responding [PERSON_NAME]. Enjoy your day!" at bounding box center [1360, 556] width 207 height 14
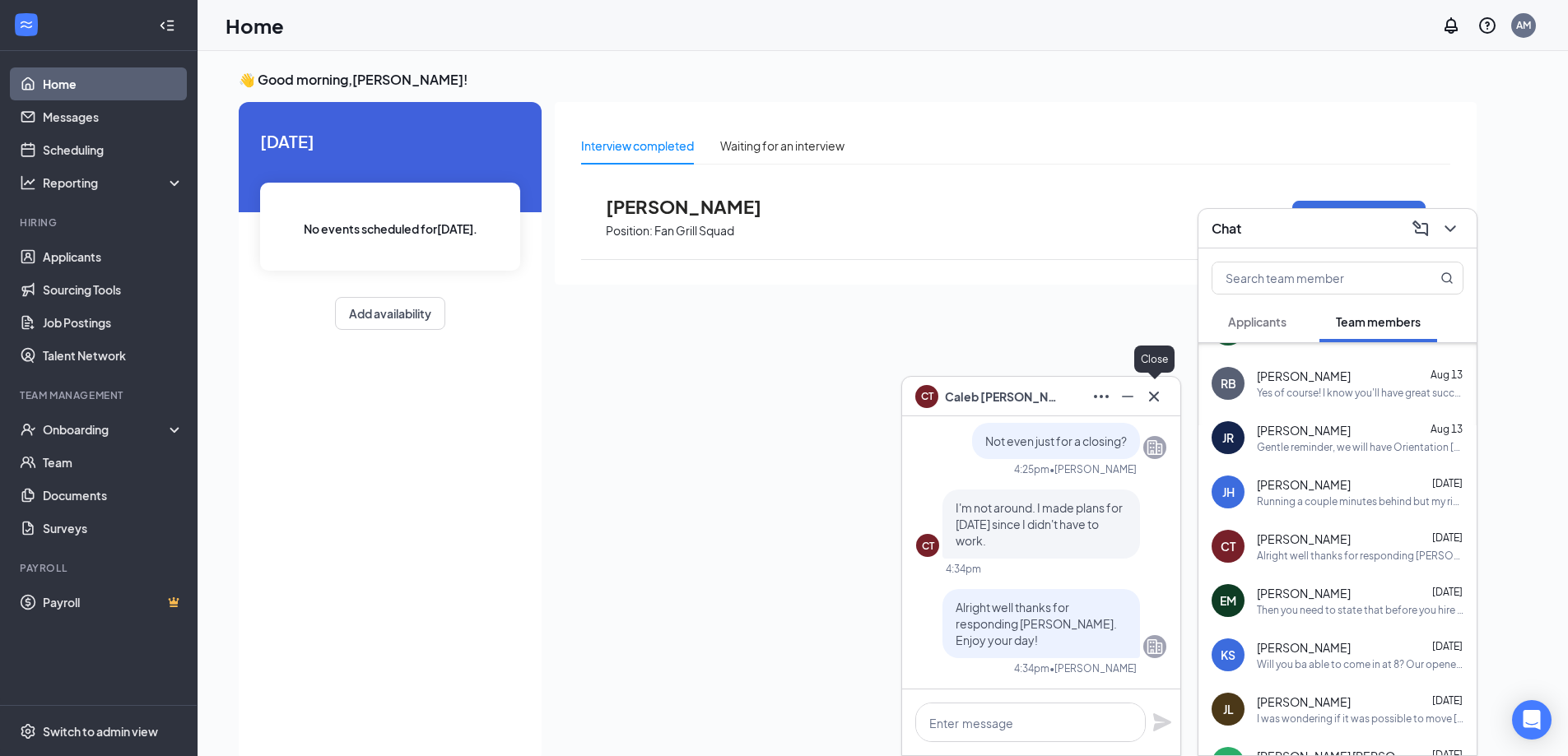
click at [1155, 389] on icon "Cross" at bounding box center [1154, 397] width 20 height 20
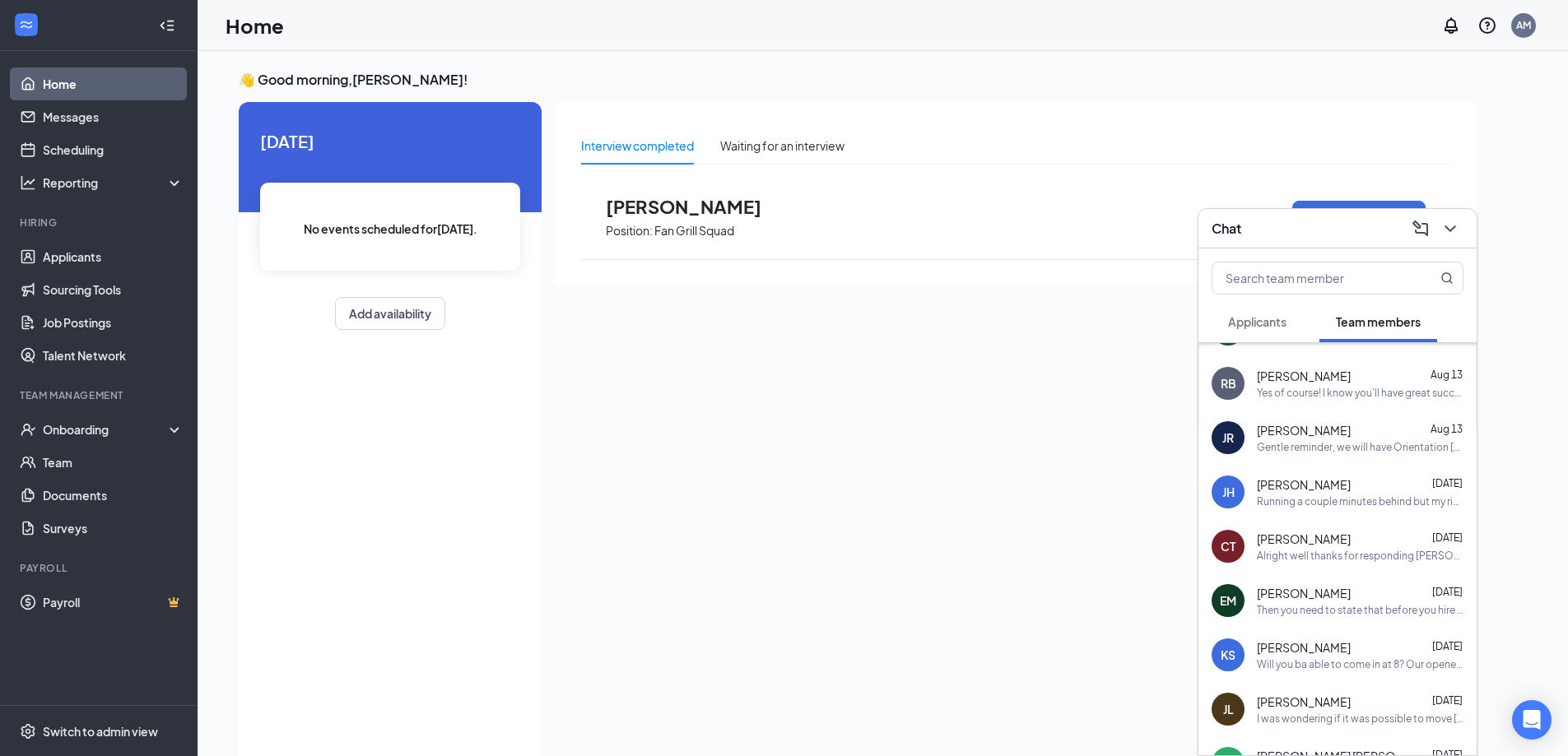
click at [1460, 232] on icon "ChevronDown" at bounding box center [1450, 229] width 20 height 20
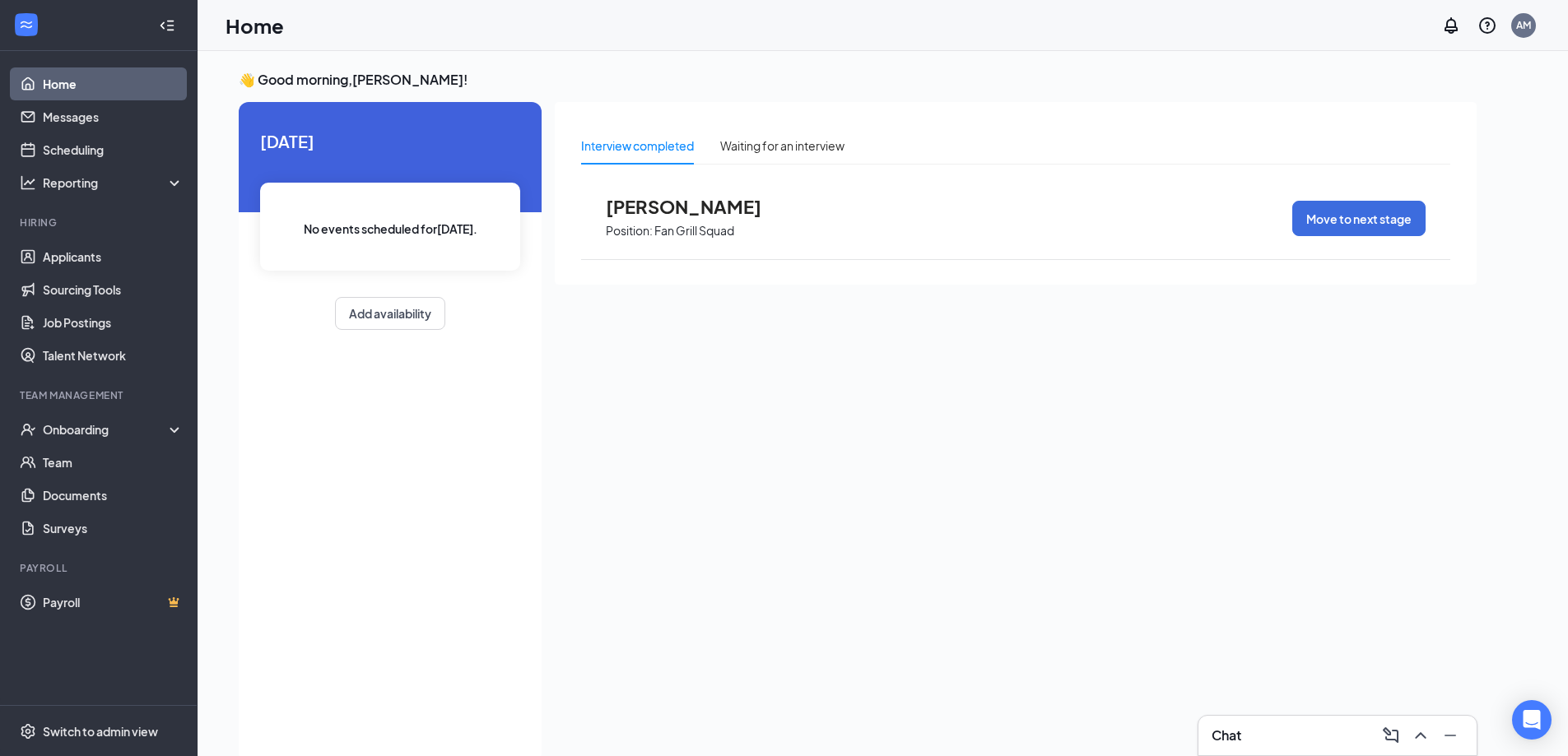
scroll to position [0, 0]
click at [743, 520] on div "Interview completed Waiting for an interview [PERSON_NAME] Position: Fan Grill …" at bounding box center [1016, 427] width 922 height 651
click at [1422, 732] on icon "ChevronUp" at bounding box center [1421, 736] width 20 height 20
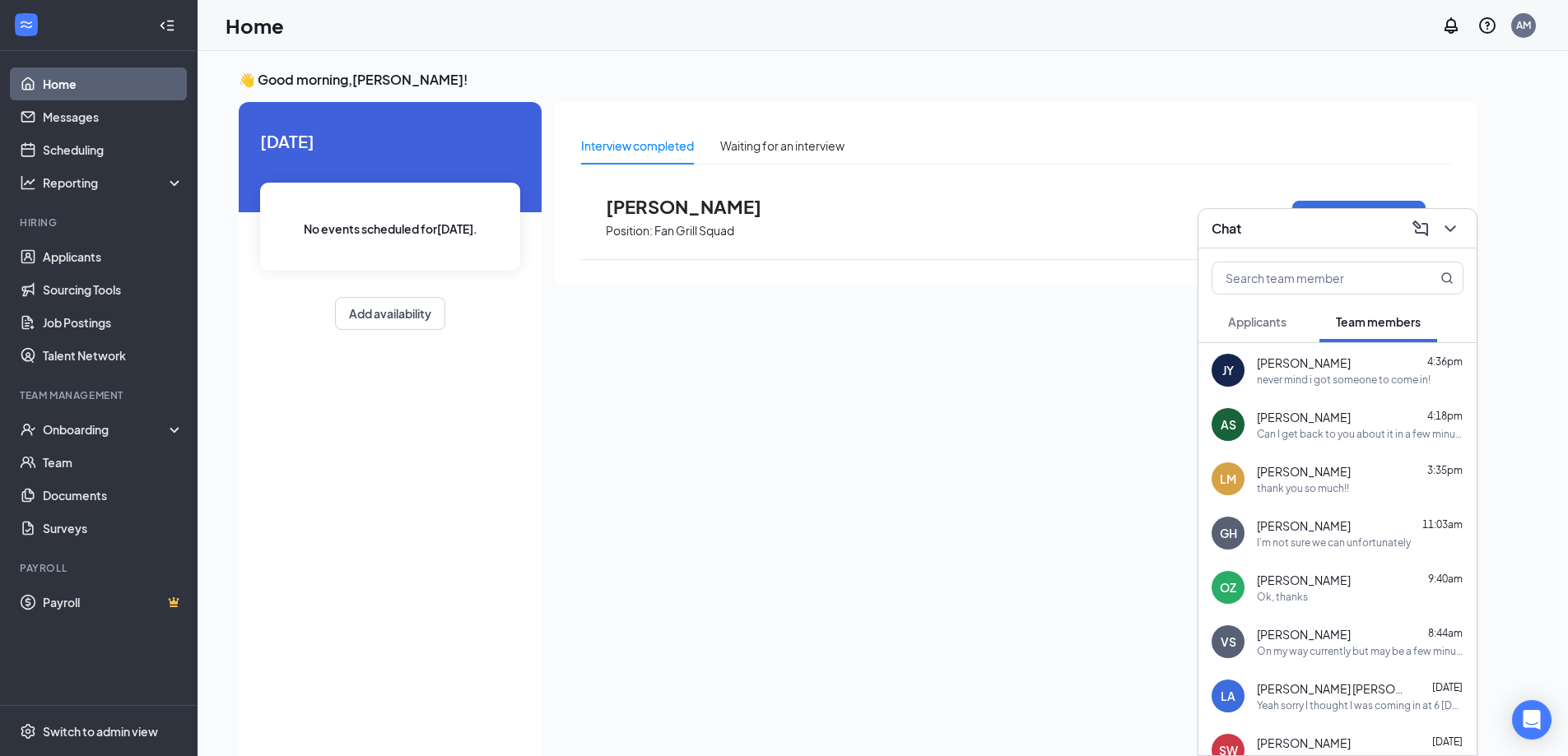
click at [1374, 388] on div "JY Jack Yunge 4:36pm never mind i got someone to come in!" at bounding box center [1337, 371] width 278 height 55
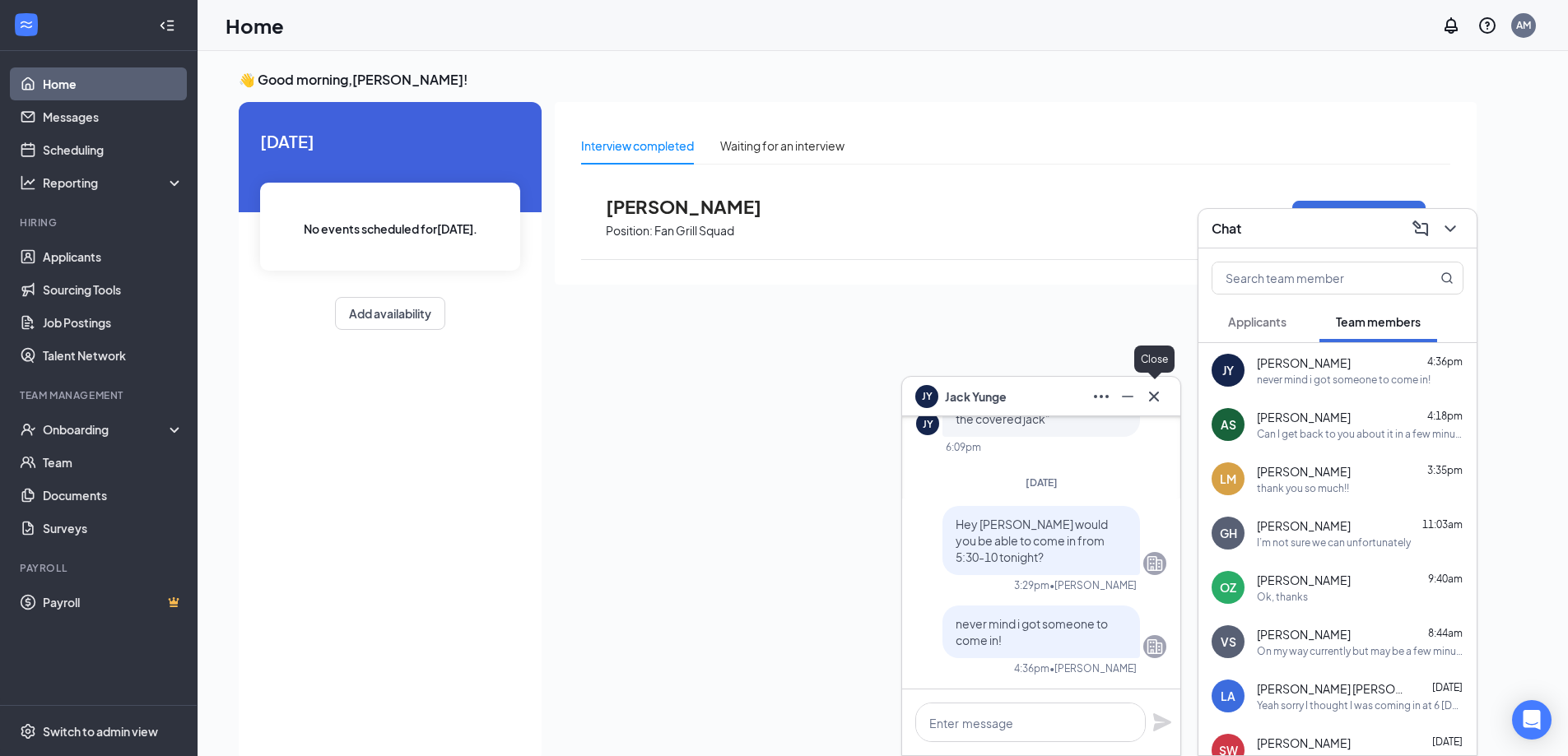
click at [1156, 396] on icon "Cross" at bounding box center [1154, 397] width 20 height 20
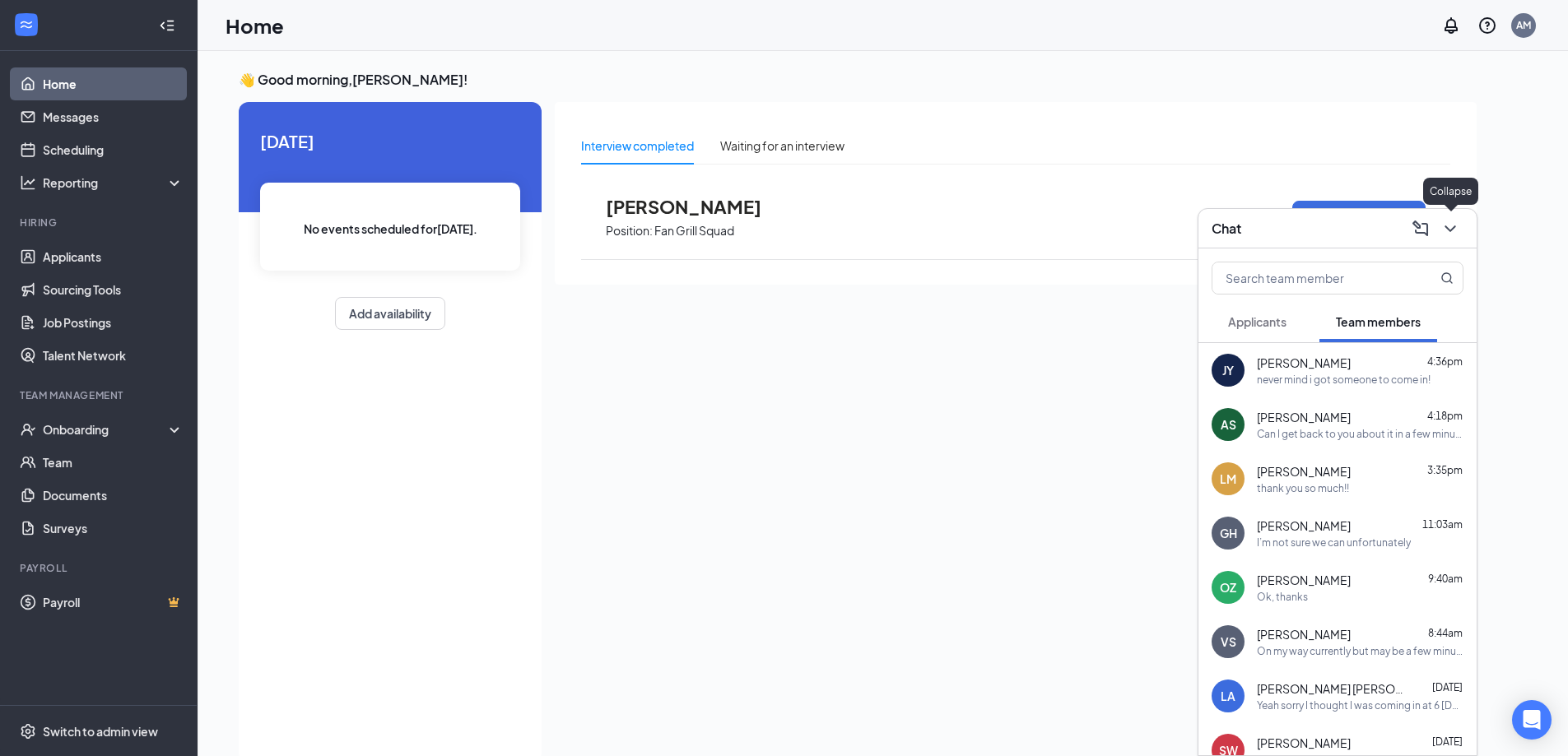
click at [1455, 234] on icon "ChevronDown" at bounding box center [1450, 229] width 20 height 20
